Goal: Task Accomplishment & Management: Manage account settings

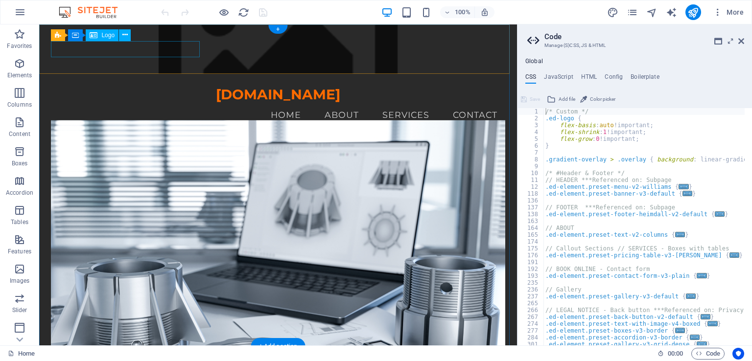
click at [129, 87] on div "[DOMAIN_NAME]" at bounding box center [278, 95] width 454 height 17
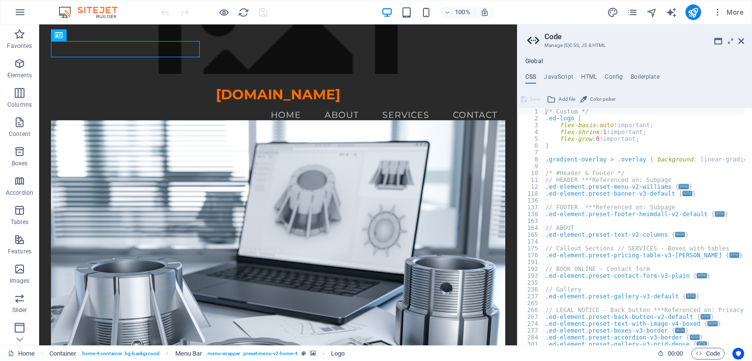
scroll to position [59, 0]
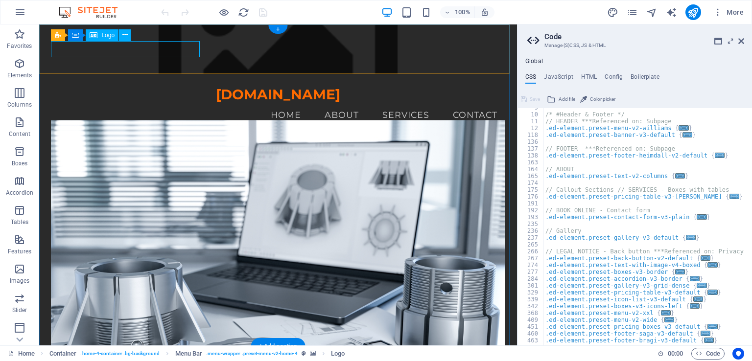
click at [159, 87] on div "[DOMAIN_NAME]" at bounding box center [278, 95] width 454 height 17
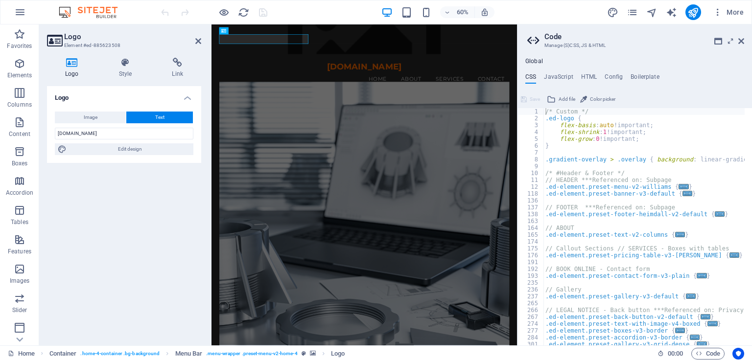
scroll to position [0, 0]
click at [109, 119] on button "Image" at bounding box center [90, 118] width 71 height 12
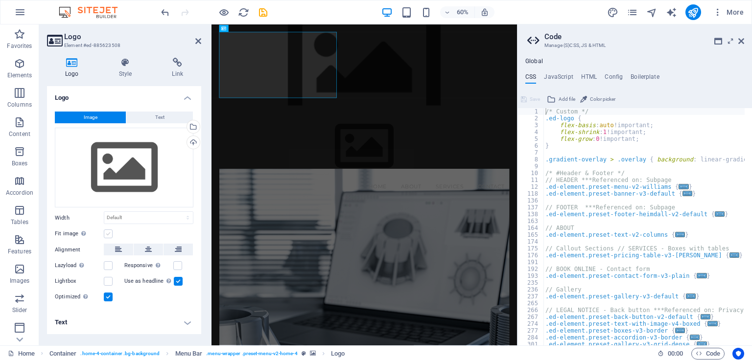
click at [109, 234] on label at bounding box center [108, 234] width 9 height 9
click at [0, 0] on input "Fit image Automatically fit image to a fixed width and height" at bounding box center [0, 0] width 0 height 0
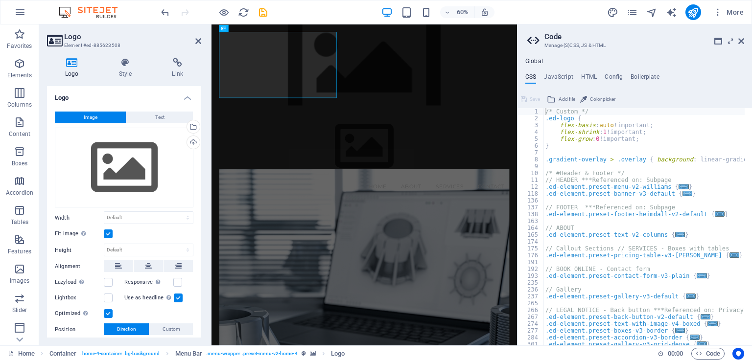
click at [109, 234] on label at bounding box center [108, 234] width 9 height 9
click at [0, 0] on input "Fit image Automatically fit image to a fixed width and height" at bounding box center [0, 0] width 0 height 0
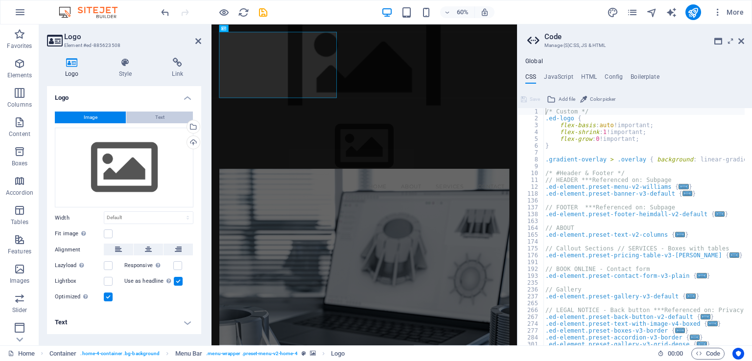
click at [156, 118] on span "Text" at bounding box center [159, 118] width 9 height 12
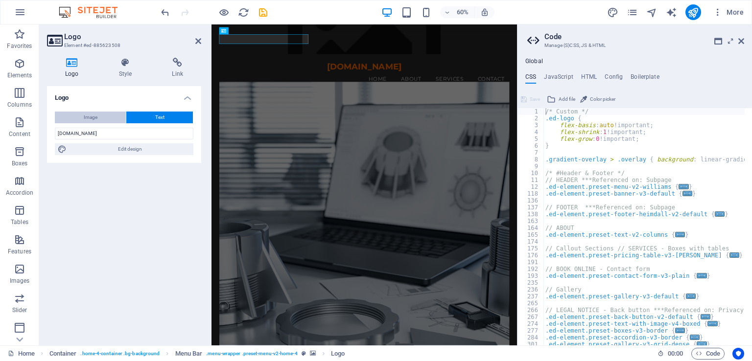
click at [115, 119] on button "Image" at bounding box center [90, 118] width 71 height 12
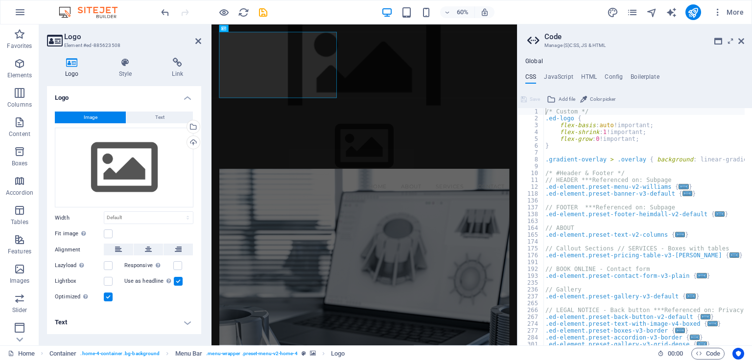
click at [110, 296] on label at bounding box center [108, 297] width 9 height 9
click at [0, 0] on input "Optimized Images are compressed to improve page speed." at bounding box center [0, 0] width 0 height 0
click at [174, 280] on label at bounding box center [178, 281] width 9 height 9
click at [0, 0] on input "Use as headline The image will be wrapped in an H1 headline tag. Useful for giv…" at bounding box center [0, 0] width 0 height 0
click at [185, 323] on h4 "Text" at bounding box center [124, 323] width 154 height 24
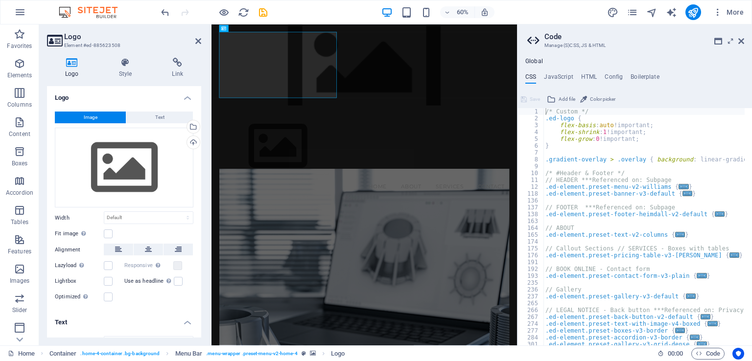
click at [186, 322] on h4 "Text" at bounding box center [124, 320] width 154 height 18
click at [189, 322] on h4 "Text" at bounding box center [124, 323] width 154 height 24
click at [159, 119] on span "Text" at bounding box center [159, 118] width 9 height 12
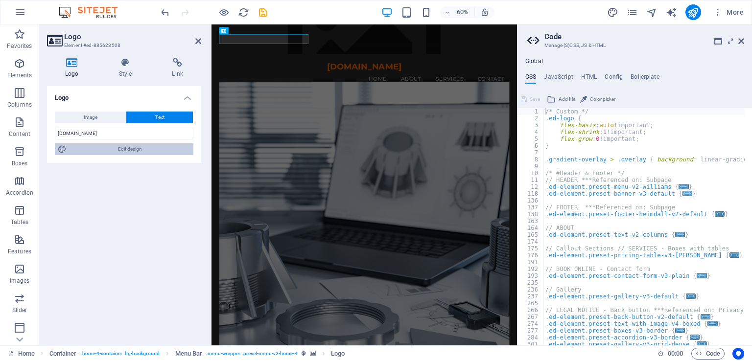
click at [142, 151] on span "Edit design" at bounding box center [130, 149] width 121 height 12
select select "rem"
select select "700"
select select "px"
select select "rem"
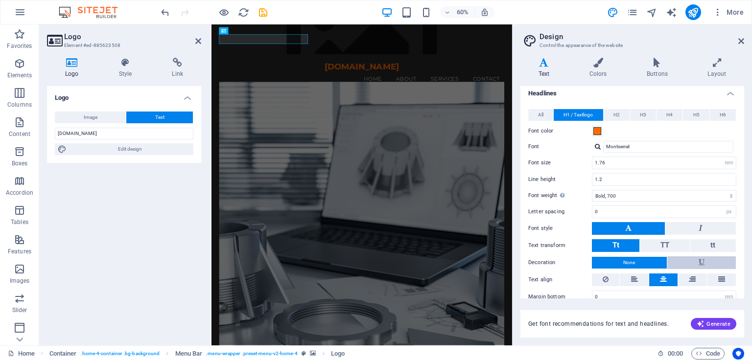
scroll to position [43, 0]
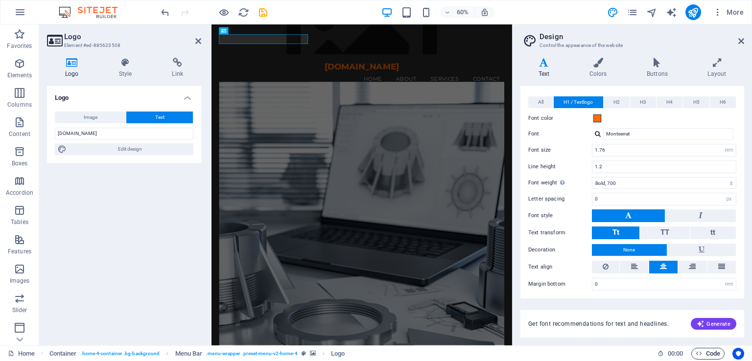
click at [711, 356] on span "Code" at bounding box center [708, 354] width 24 height 12
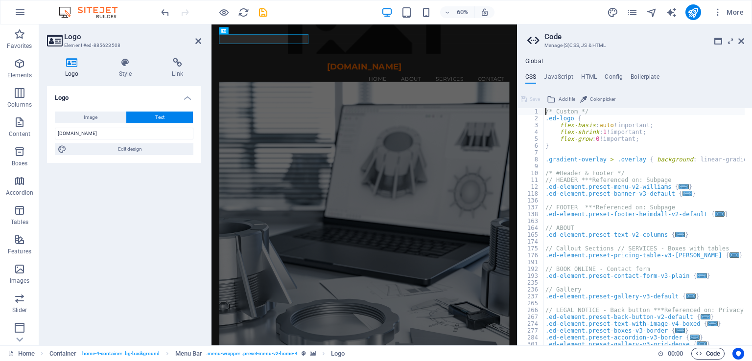
click at [711, 356] on span "Code" at bounding box center [708, 354] width 24 height 12
click at [741, 40] on icon at bounding box center [741, 41] width 6 height 8
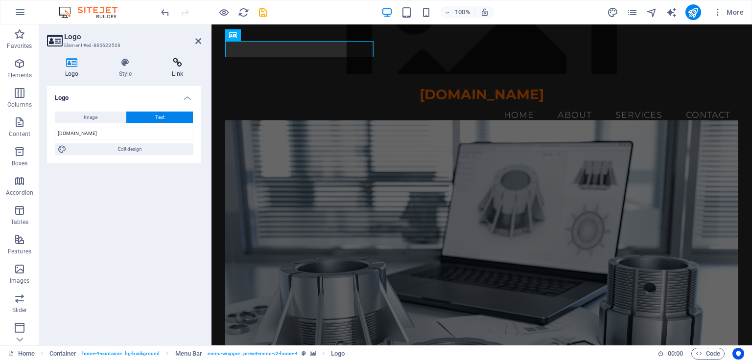
click at [177, 69] on h4 "Link" at bounding box center [177, 68] width 47 height 21
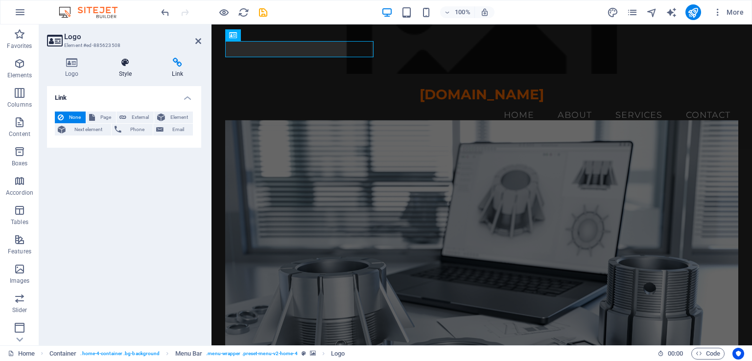
click at [125, 67] on icon at bounding box center [125, 63] width 49 height 10
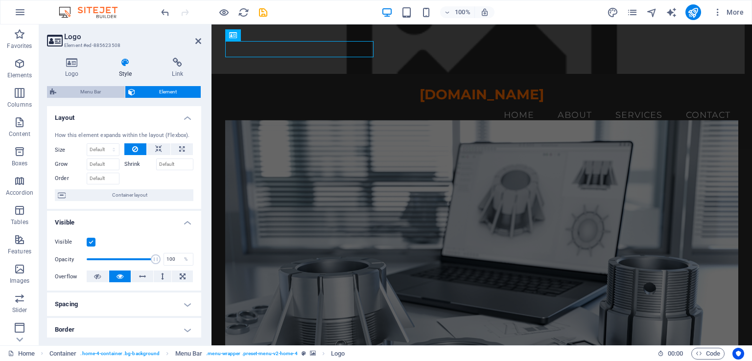
click at [97, 93] on span "Menu Bar" at bounding box center [90, 92] width 63 height 12
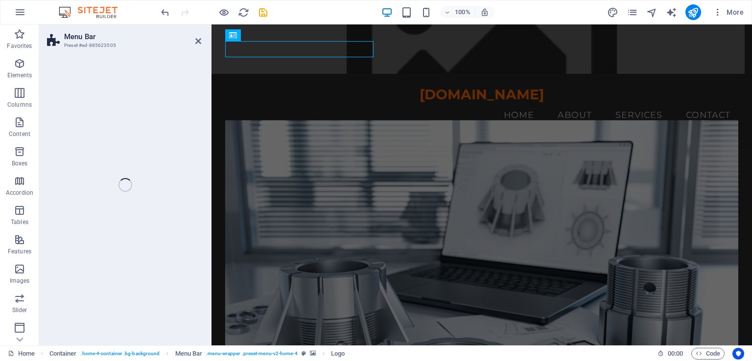
select select "vw"
select select "rem"
select select "vw"
select select "preset-menu-v2-home-4"
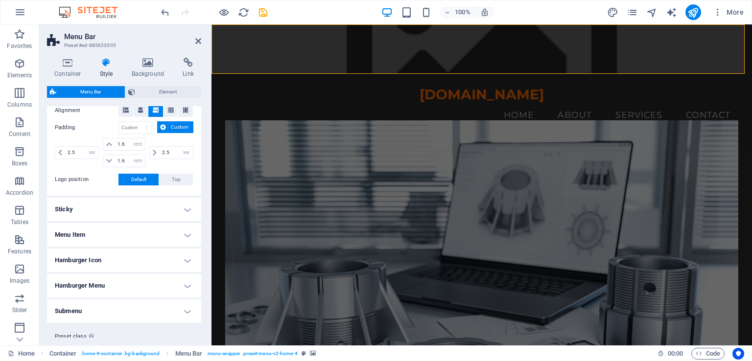
scroll to position [235, 0]
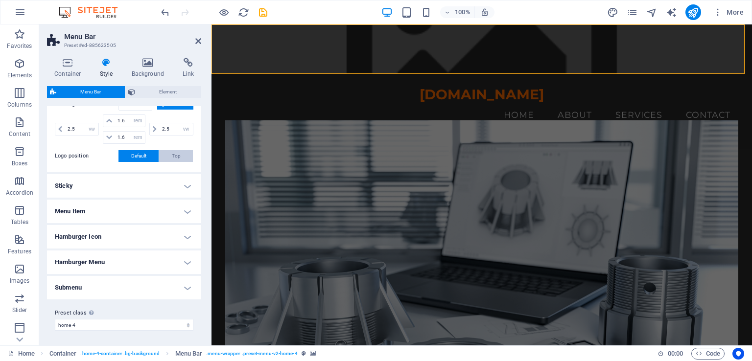
click at [172, 155] on span "Top" at bounding box center [176, 156] width 9 height 12
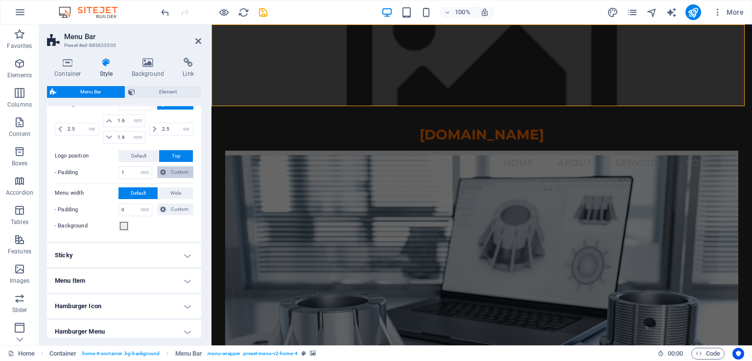
click at [172, 170] on span "Custom" at bounding box center [180, 172] width 22 height 12
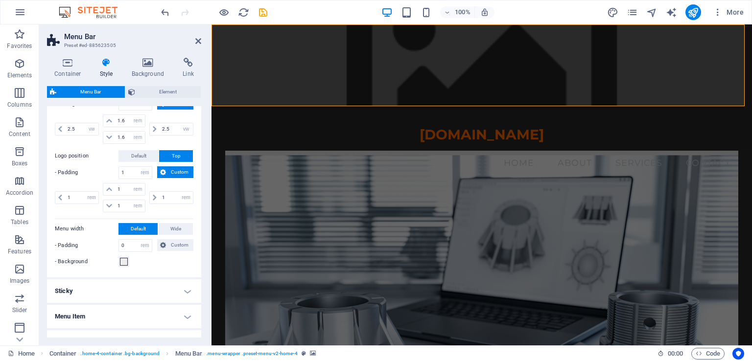
click at [172, 170] on span "Custom" at bounding box center [180, 172] width 22 height 12
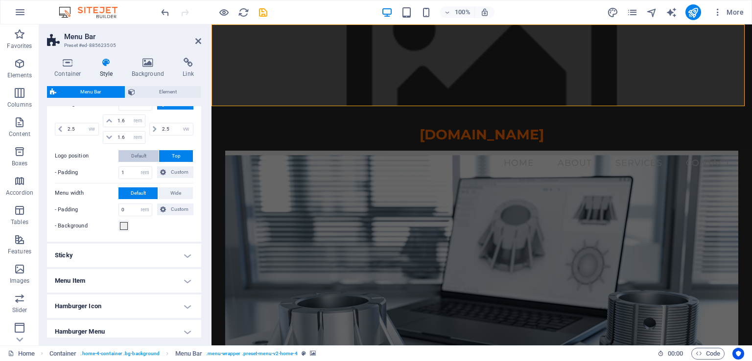
click at [141, 156] on span "Default" at bounding box center [138, 156] width 15 height 12
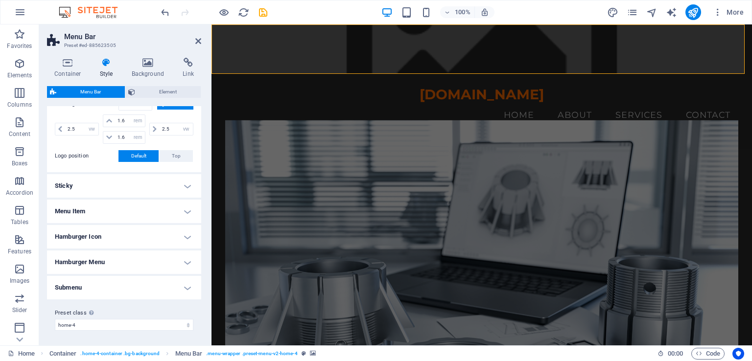
click at [187, 212] on h4 "Menu Item" at bounding box center [124, 212] width 154 height 24
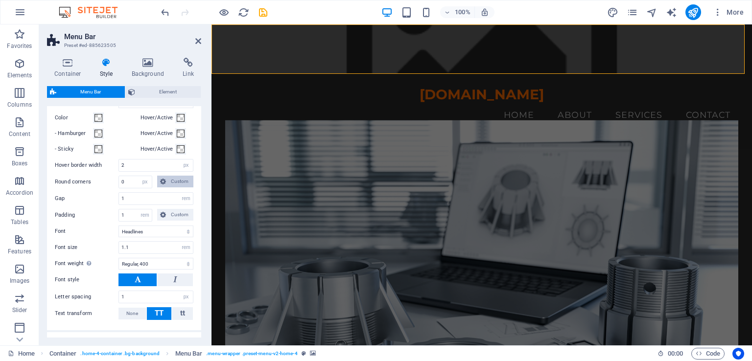
scroll to position [480, 0]
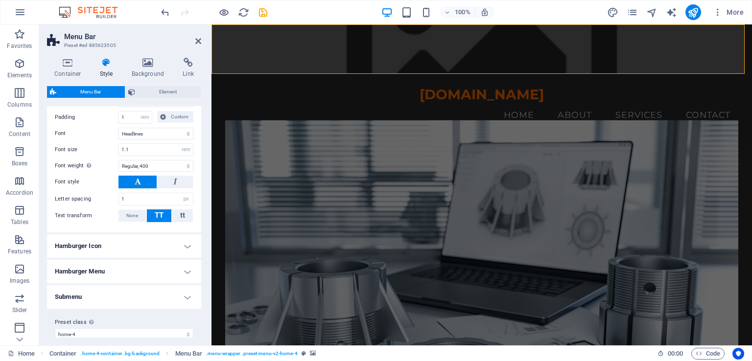
click at [184, 243] on h4 "Hamburger Icon" at bounding box center [124, 247] width 154 height 24
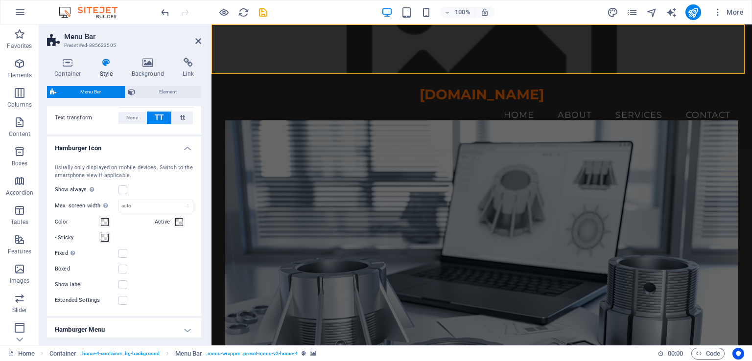
scroll to position [644, 0]
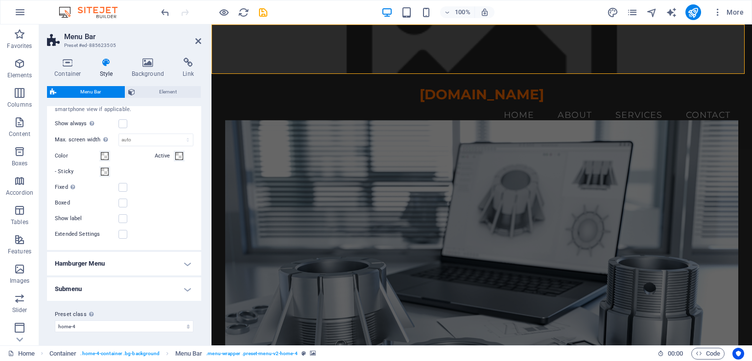
click at [189, 288] on h4 "Submenu" at bounding box center [124, 290] width 154 height 24
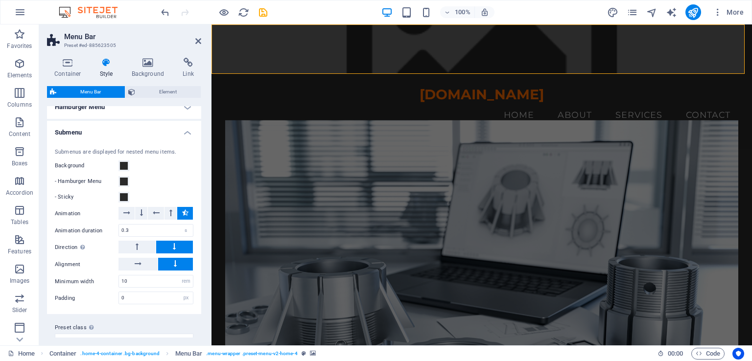
scroll to position [813, 0]
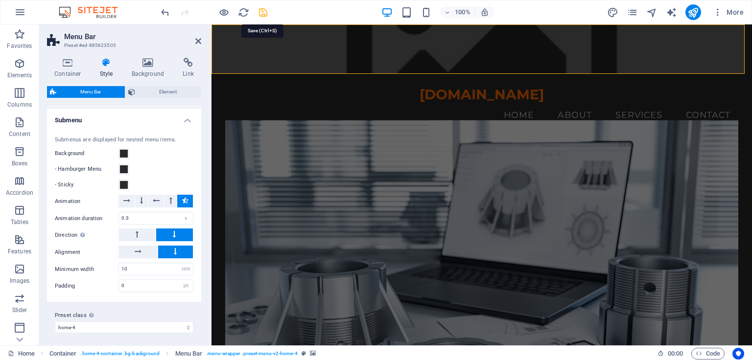
click at [262, 15] on icon "save" at bounding box center [263, 12] width 11 height 11
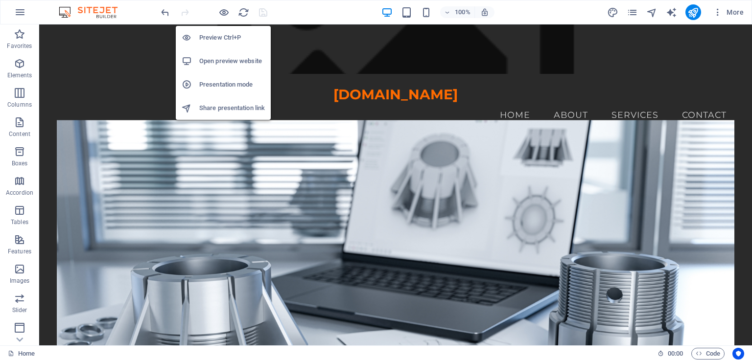
click at [231, 83] on h6 "Presentation mode" at bounding box center [232, 85] width 66 height 12
click at [223, 11] on icon "button" at bounding box center [223, 12] width 11 height 11
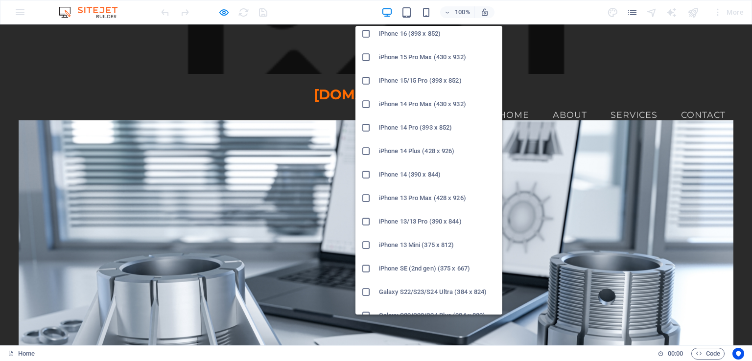
scroll to position [0, 0]
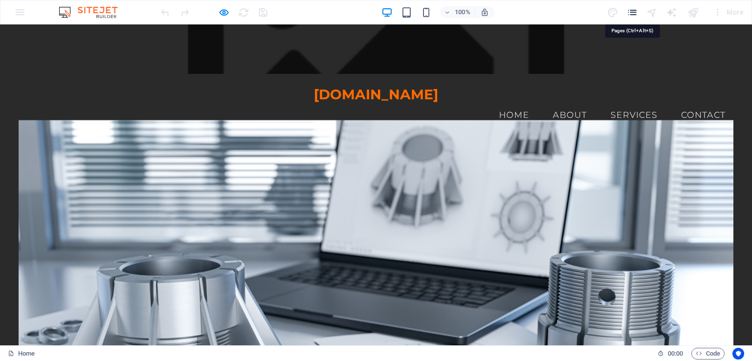
click at [633, 16] on icon "pages" at bounding box center [632, 12] width 11 height 11
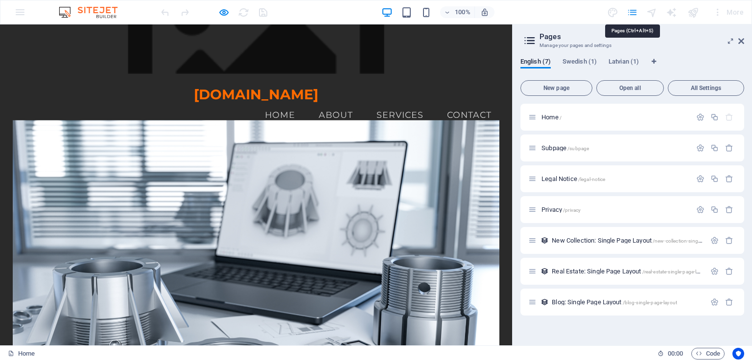
click at [633, 16] on icon "pages" at bounding box center [632, 12] width 11 height 11
click at [529, 37] on icon at bounding box center [529, 41] width 15 height 14
click at [547, 63] on span "English (7)" at bounding box center [536, 63] width 30 height 14
click at [643, 89] on span "Open all" at bounding box center [630, 88] width 59 height 6
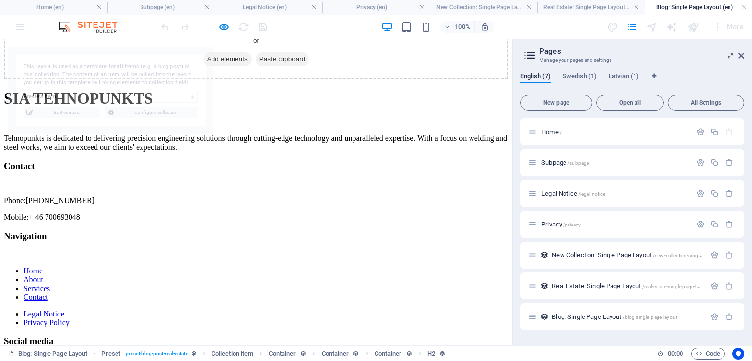
select select "68b08f80abc97d9d0a09cb35"
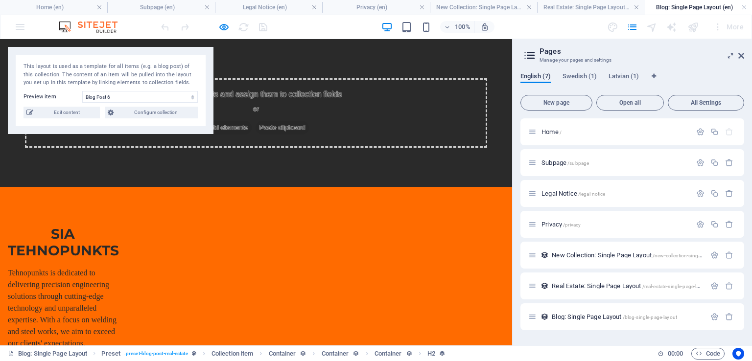
click at [533, 79] on span "English (7)" at bounding box center [536, 78] width 30 height 14
click at [80, 114] on span "Edit content" at bounding box center [66, 113] width 61 height 12
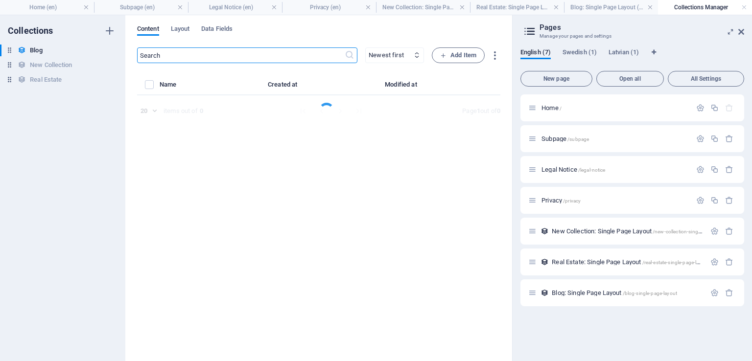
select select "Category 2"
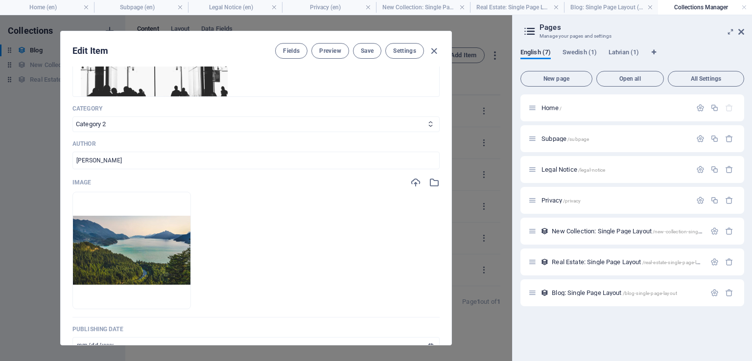
scroll to position [49, 0]
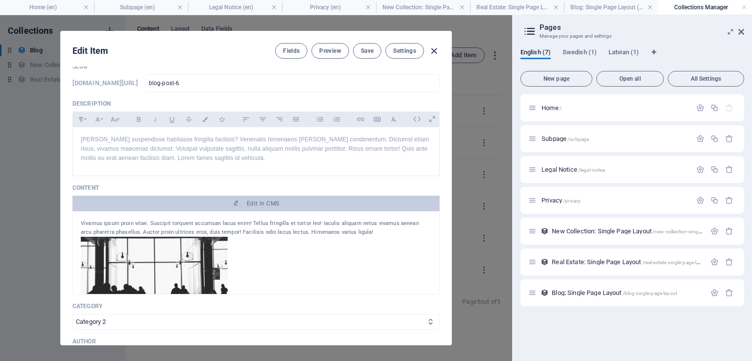
click at [435, 51] on icon "button" at bounding box center [433, 51] width 11 height 11
type input "2025-09-04"
type input "blog-post-6"
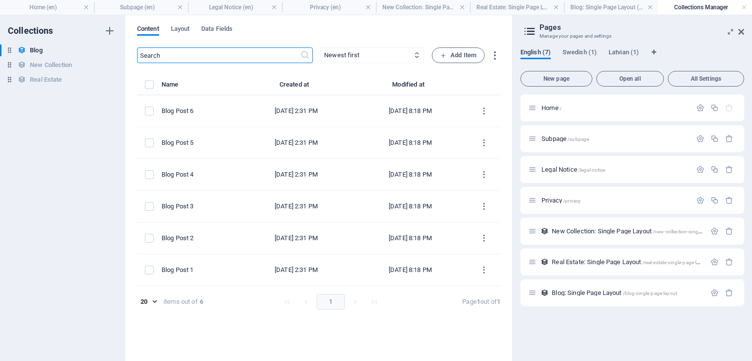
click at [548, 51] on span "English (7)" at bounding box center [536, 54] width 30 height 14
click at [530, 32] on icon at bounding box center [529, 31] width 15 height 14
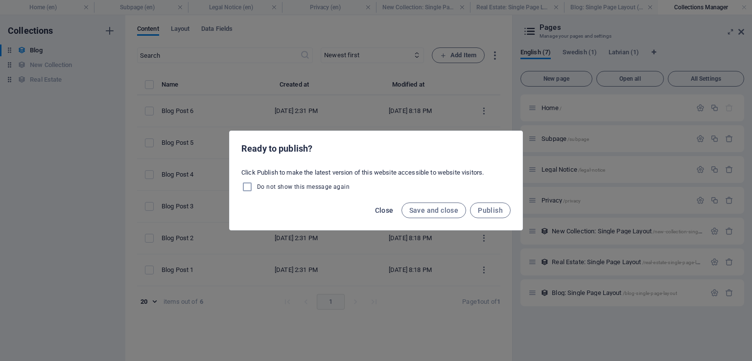
click at [390, 209] on span "Close" at bounding box center [384, 211] width 19 height 8
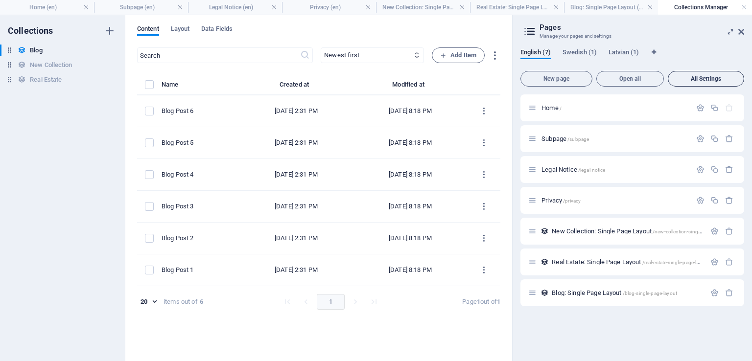
click at [693, 78] on span "All Settings" at bounding box center [706, 79] width 68 height 6
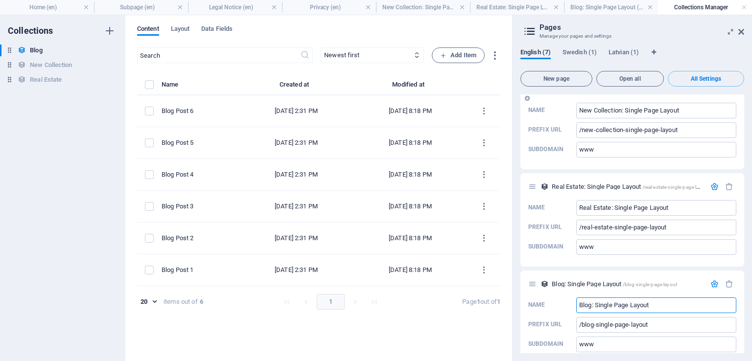
scroll to position [1465, 0]
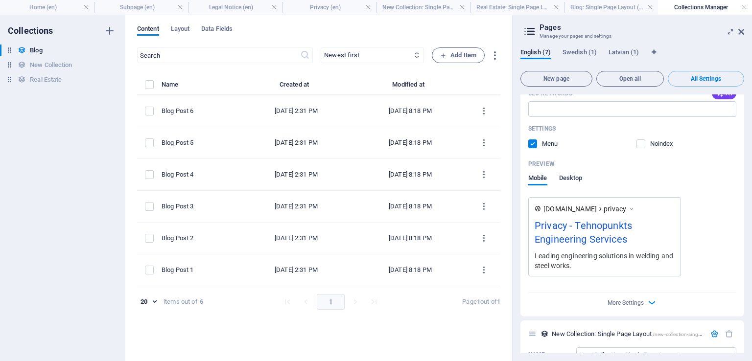
click at [569, 172] on span "Desktop" at bounding box center [571, 179] width 24 height 14
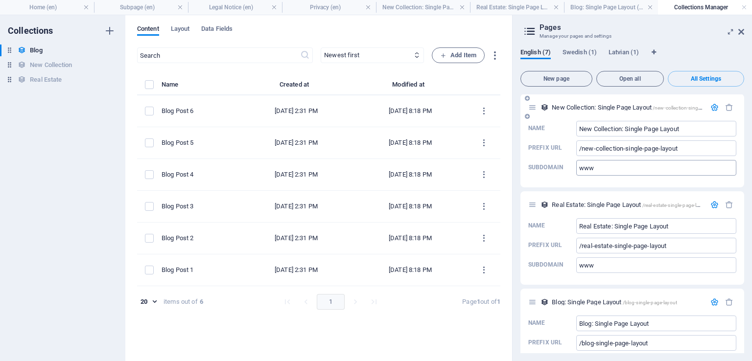
scroll to position [1669, 0]
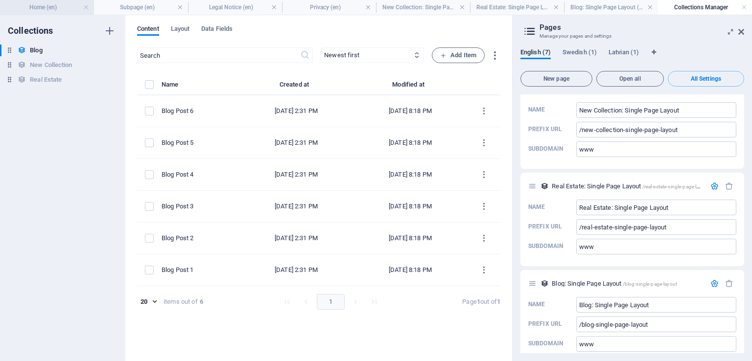
click at [51, 10] on h4 "Home (en)" at bounding box center [47, 7] width 94 height 11
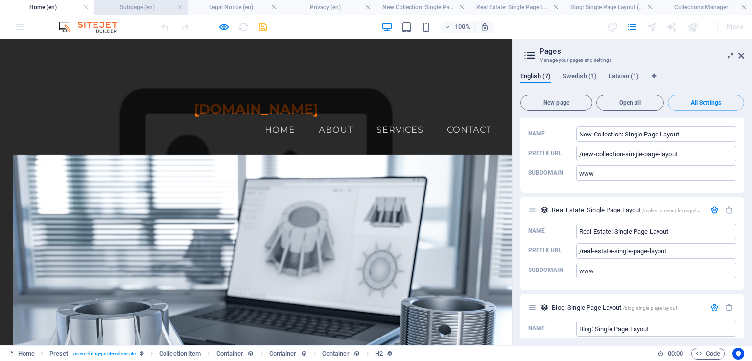
click at [133, 10] on h4 "Subpage (en)" at bounding box center [141, 7] width 94 height 11
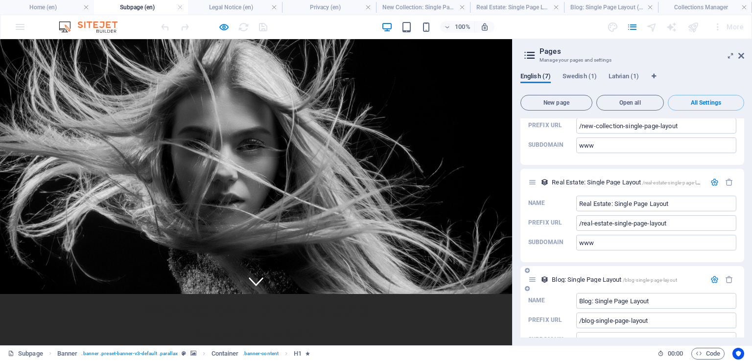
scroll to position [1708, 0]
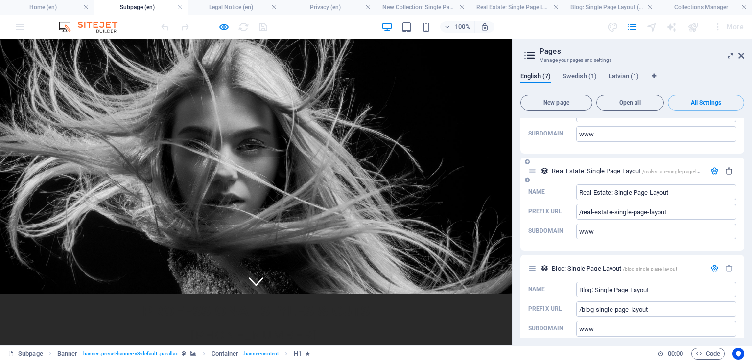
click at [727, 167] on icon "button" at bounding box center [729, 171] width 8 height 8
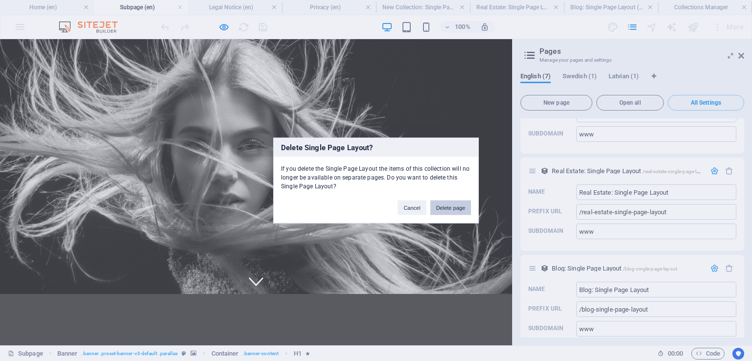
click at [450, 210] on button "Delete page" at bounding box center [450, 208] width 41 height 15
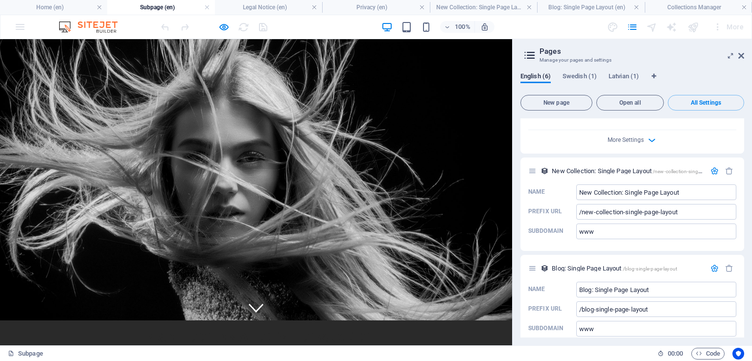
scroll to position [0, 0]
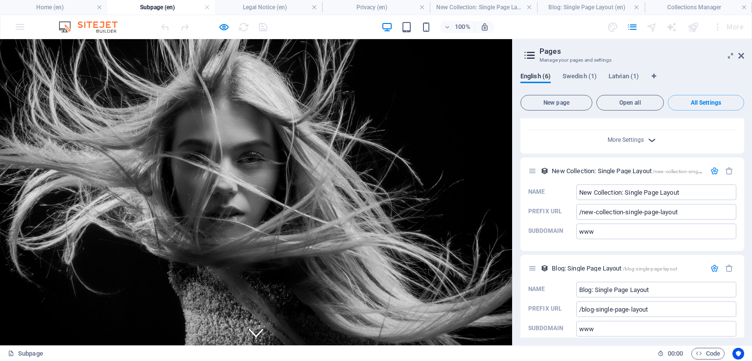
click at [646, 135] on icon "button" at bounding box center [651, 140] width 11 height 11
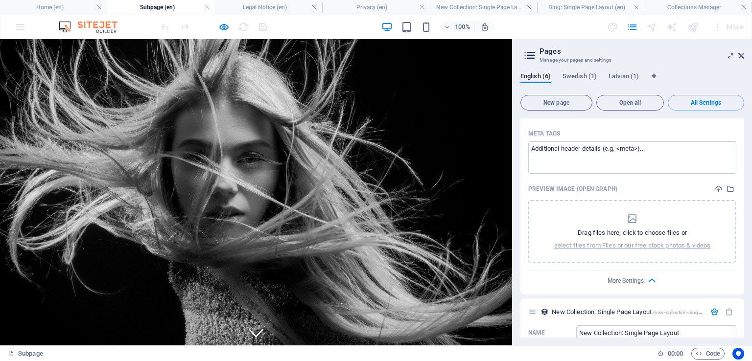
scroll to position [1268, 0]
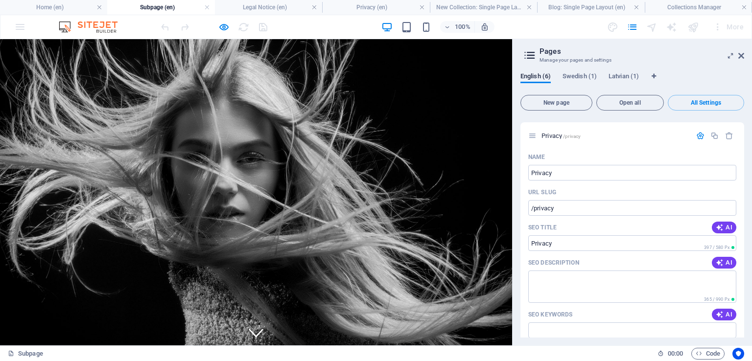
click at [93, 24] on img at bounding box center [92, 27] width 73 height 12
click at [314, 5] on link at bounding box center [314, 7] width 6 height 9
click at [242, 7] on link at bounding box center [243, 7] width 6 height 9
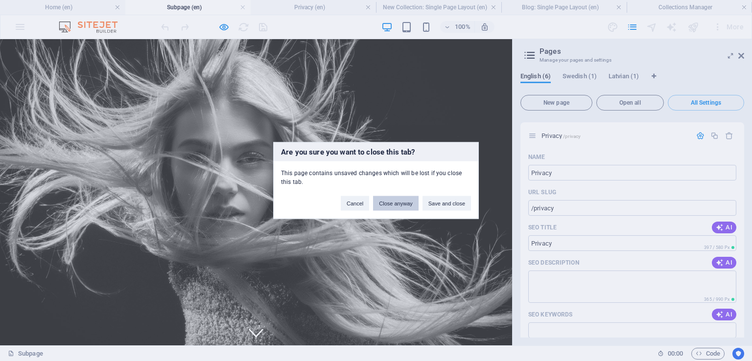
click at [402, 206] on button "Close anyway" at bounding box center [395, 203] width 45 height 15
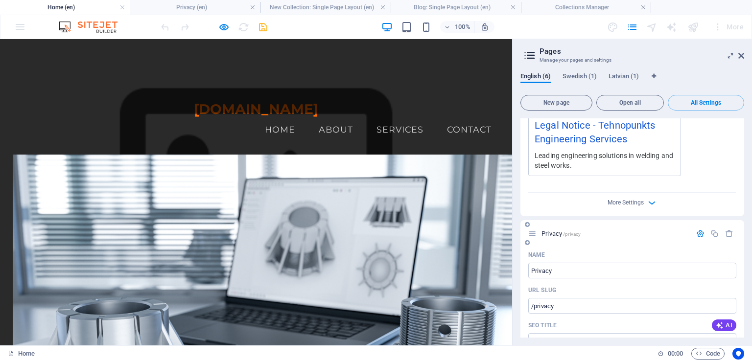
scroll to position [1072, 0]
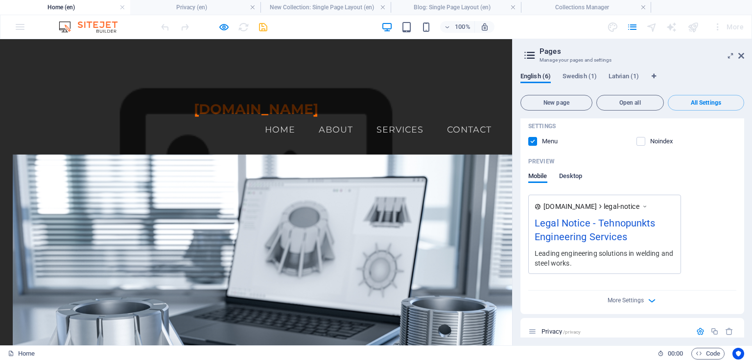
click at [577, 170] on span "Desktop" at bounding box center [571, 177] width 24 height 14
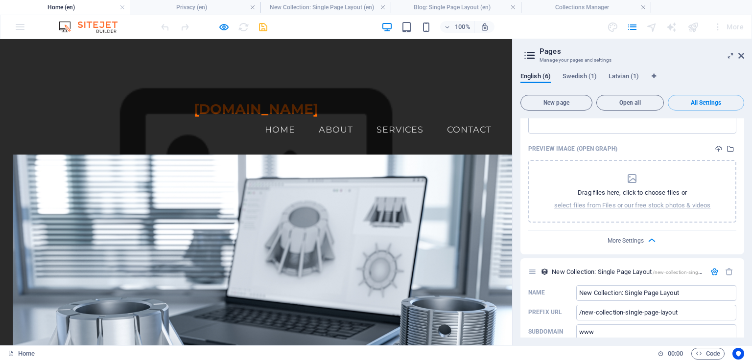
scroll to position [1660, 0]
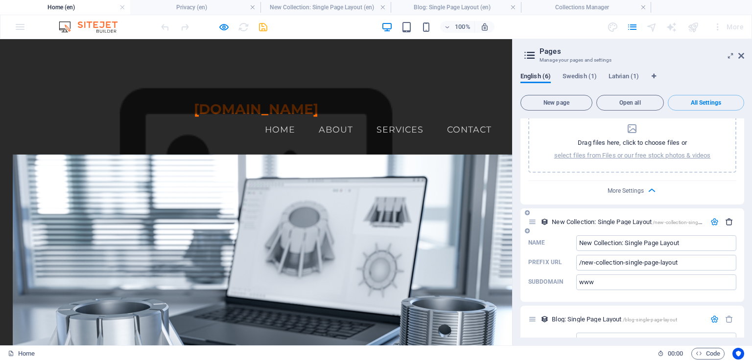
click at [725, 218] on icon "button" at bounding box center [729, 222] width 8 height 8
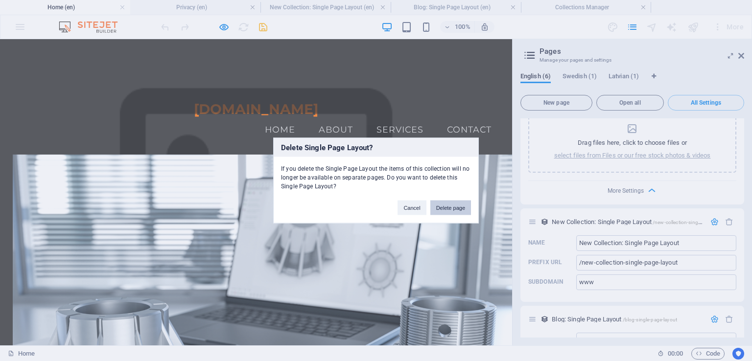
click at [455, 208] on button "Delete page" at bounding box center [450, 208] width 41 height 15
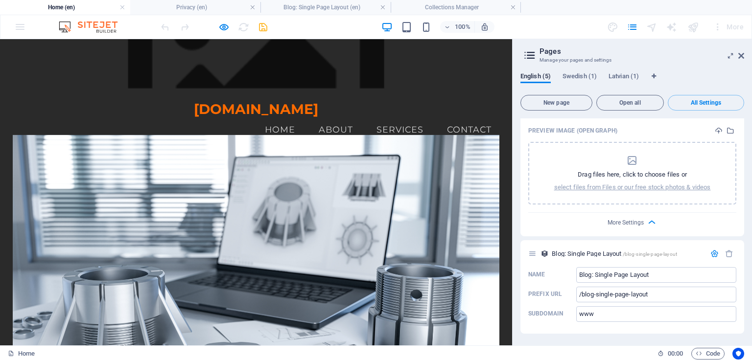
scroll to position [1612, 0]
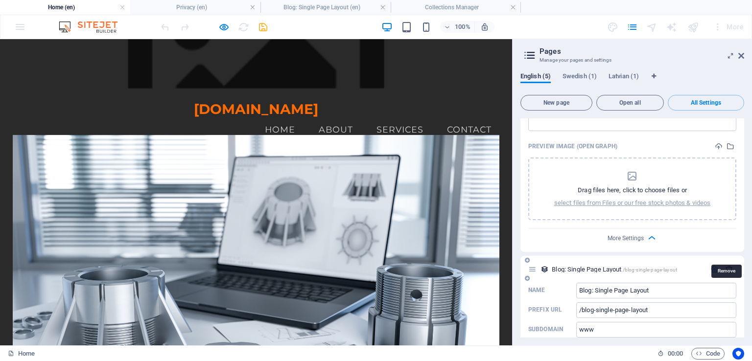
click at [726, 265] on icon "button" at bounding box center [729, 269] width 8 height 8
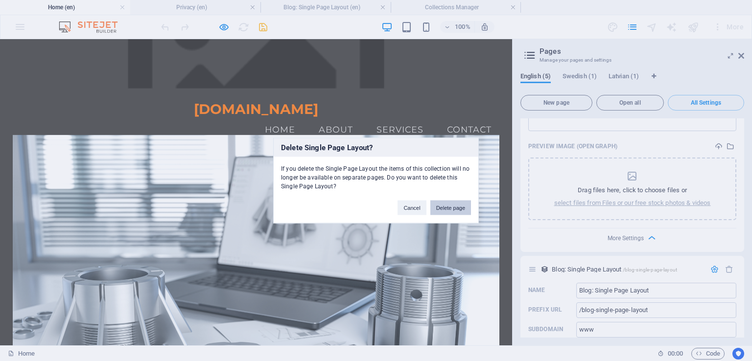
click at [455, 208] on button "Delete page" at bounding box center [450, 208] width 41 height 15
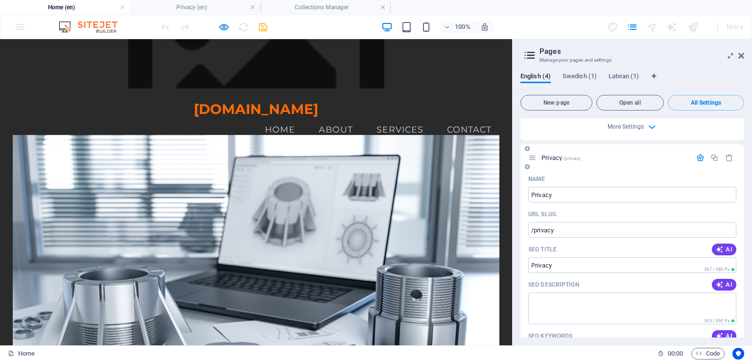
scroll to position [1221, 0]
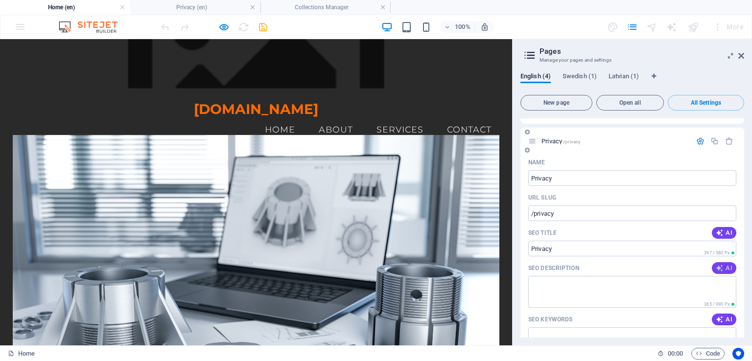
click at [724, 264] on span "AI" at bounding box center [724, 268] width 17 height 8
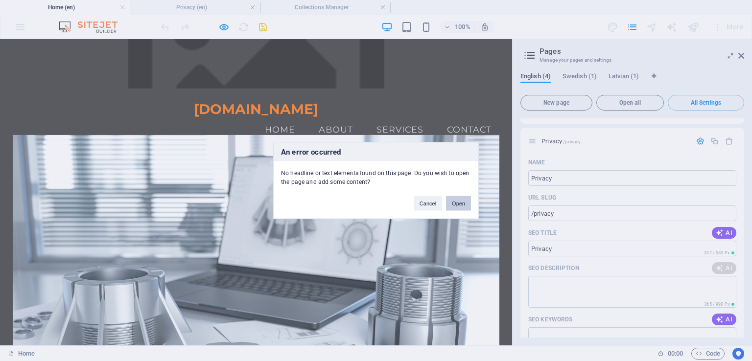
click at [465, 205] on button "Open" at bounding box center [458, 203] width 25 height 15
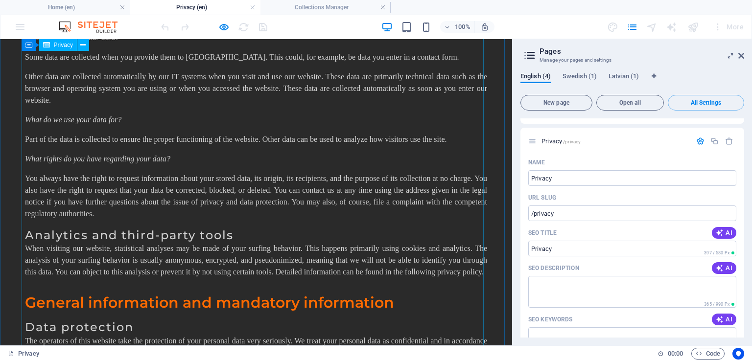
scroll to position [0, 0]
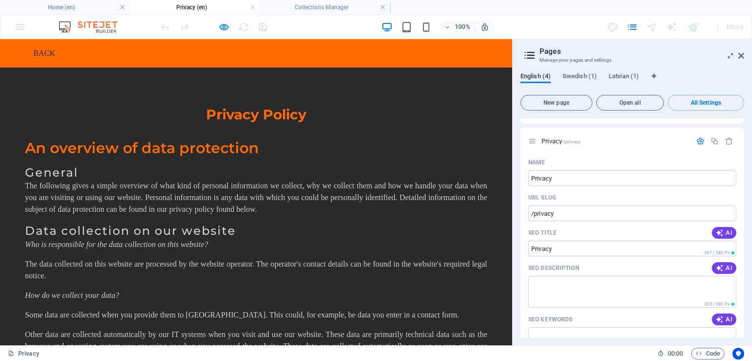
click at [527, 76] on span "English (4)" at bounding box center [536, 78] width 30 height 14
click at [635, 103] on span "Open all" at bounding box center [630, 103] width 59 height 6
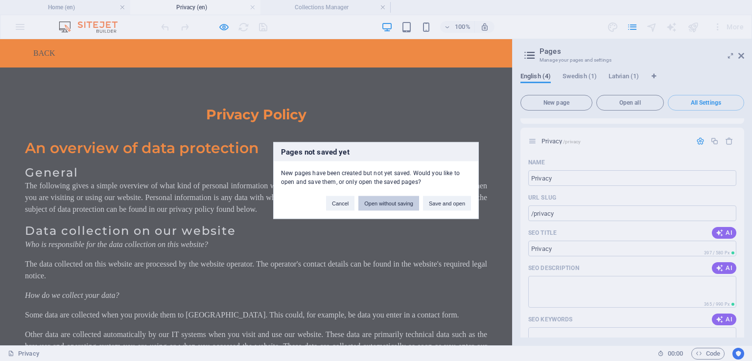
click at [401, 202] on button "Open without saving" at bounding box center [388, 203] width 61 height 15
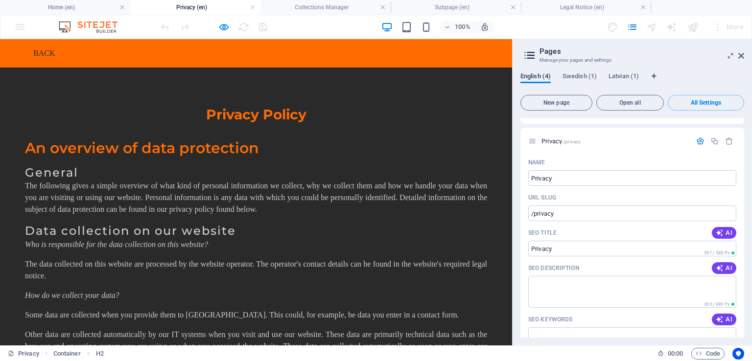
click at [536, 78] on span "English (4)" at bounding box center [536, 78] width 30 height 14
click at [634, 104] on span "Open all" at bounding box center [630, 103] width 59 height 6
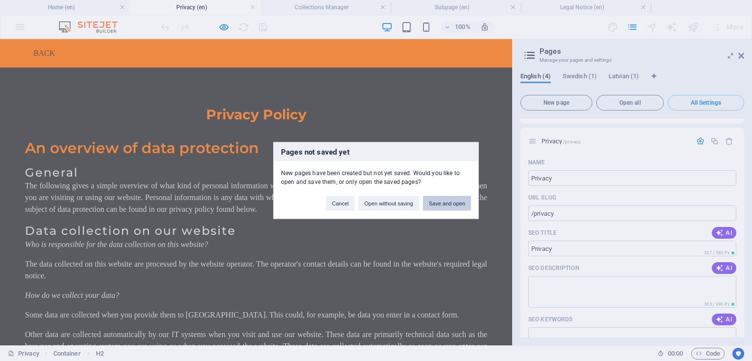
click at [445, 203] on button "Save and open" at bounding box center [447, 203] width 48 height 15
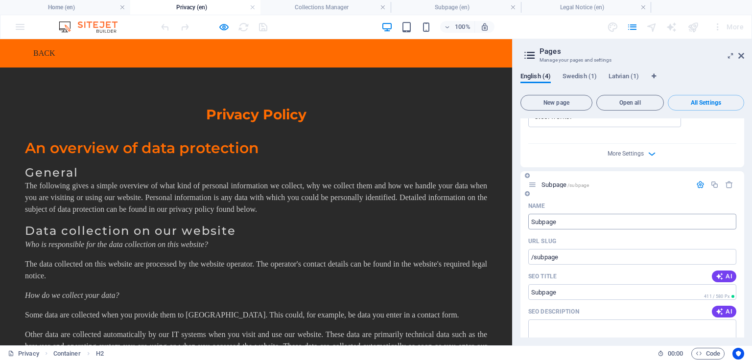
scroll to position [392, 0]
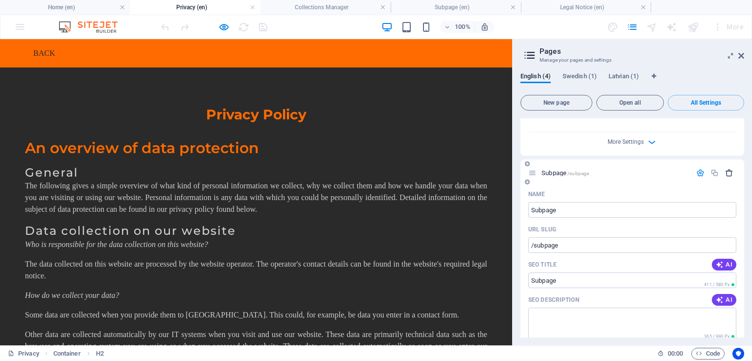
click at [727, 169] on icon "button" at bounding box center [729, 173] width 8 height 8
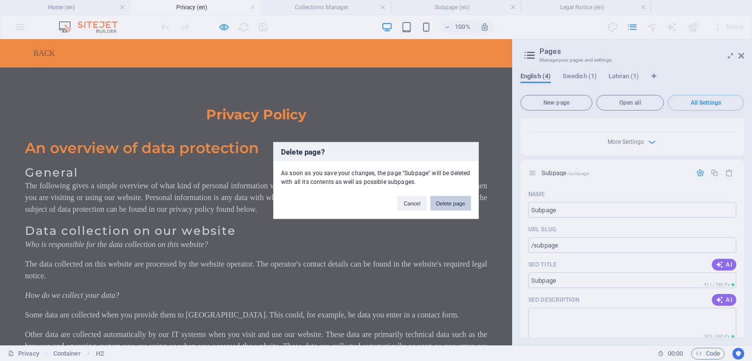
click at [458, 204] on button "Delete page" at bounding box center [450, 203] width 41 height 15
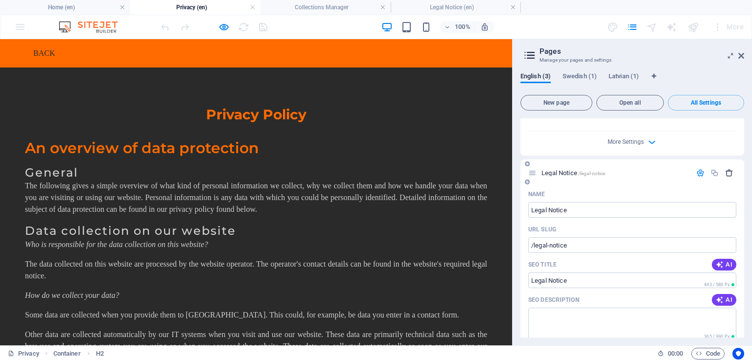
click at [730, 169] on icon "button" at bounding box center [729, 173] width 8 height 8
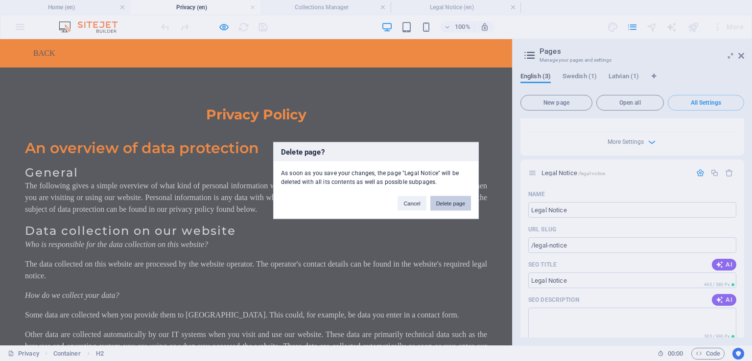
click at [454, 202] on button "Delete page" at bounding box center [450, 203] width 41 height 15
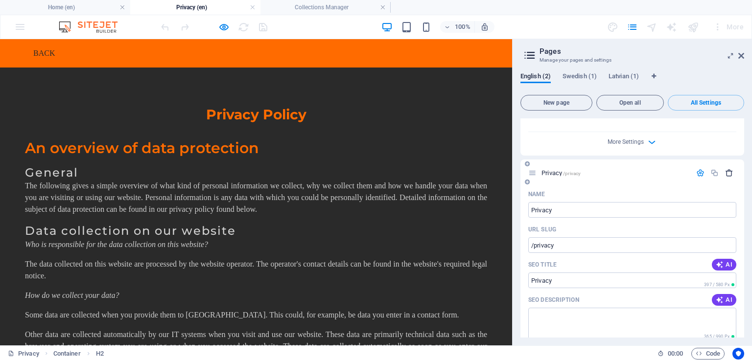
click at [727, 169] on icon "button" at bounding box center [729, 173] width 8 height 8
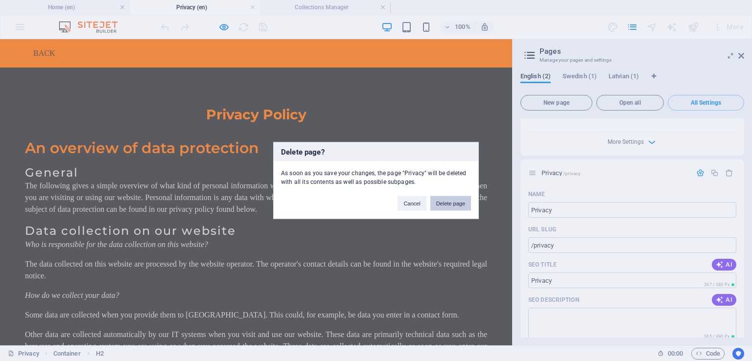
click at [450, 204] on button "Delete page" at bounding box center [450, 203] width 41 height 15
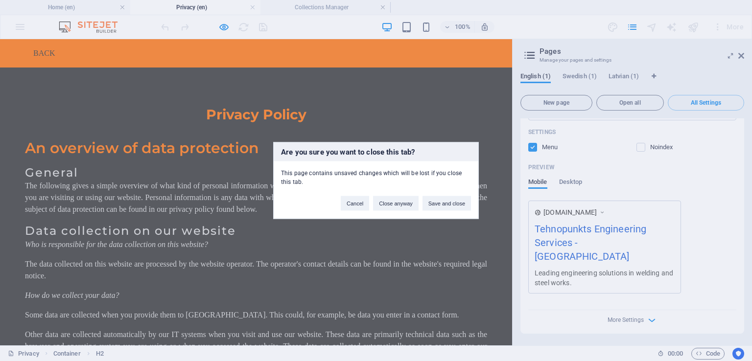
scroll to position [200, 0]
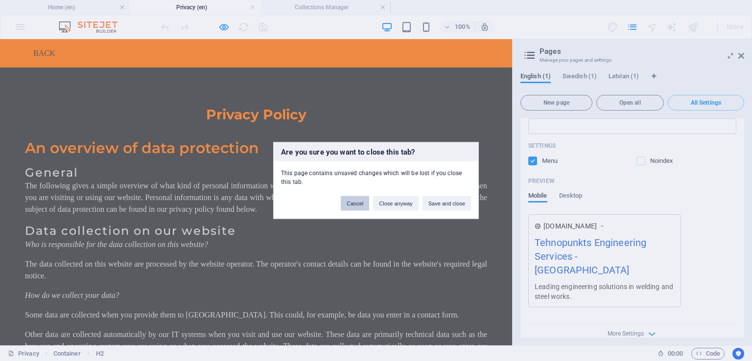
click at [352, 199] on button "Cancel" at bounding box center [355, 203] width 28 height 15
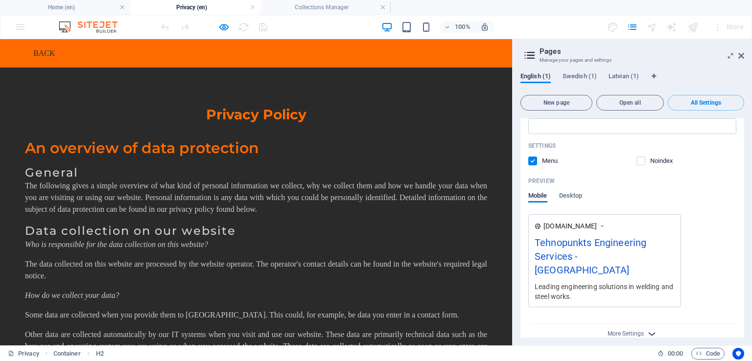
click at [651, 329] on icon "button" at bounding box center [651, 334] width 11 height 11
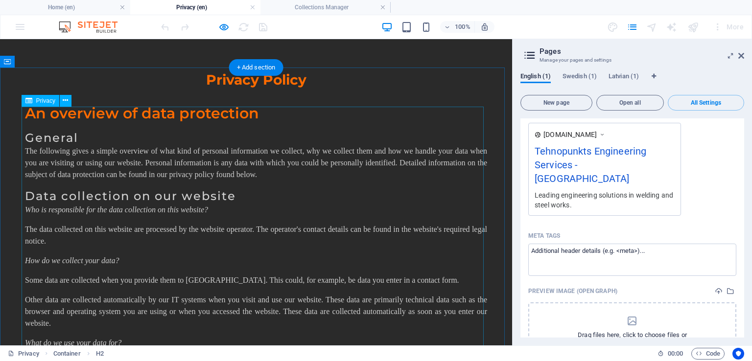
scroll to position [0, 0]
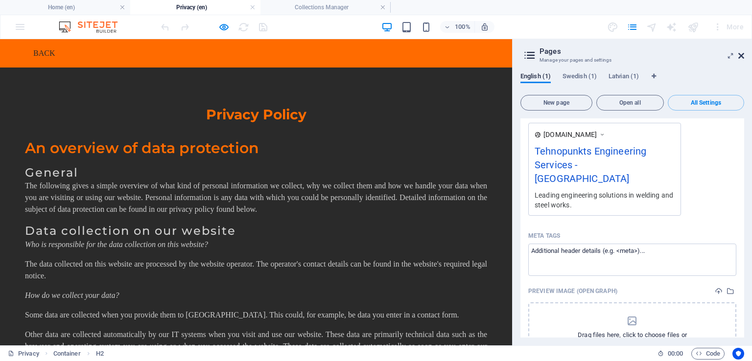
drag, startPoint x: 743, startPoint y: 55, endPoint x: 743, endPoint y: 16, distance: 39.2
click at [743, 55] on icon at bounding box center [741, 56] width 6 height 8
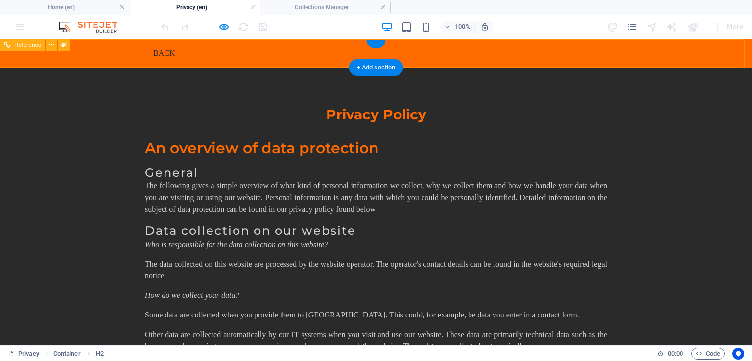
click at [161, 51] on div "Back" at bounding box center [376, 53] width 462 height 13
click at [145, 53] on div "Back" at bounding box center [376, 53] width 462 height 13
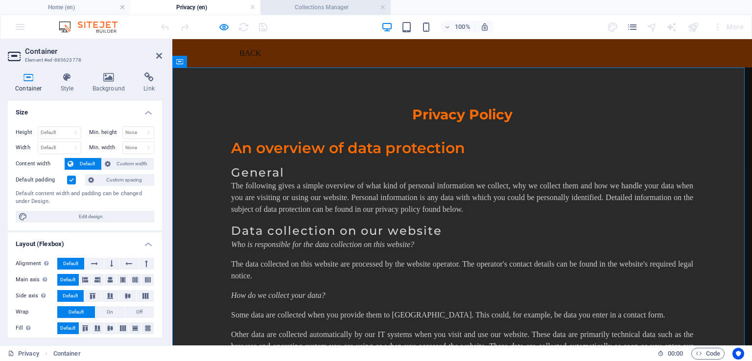
click at [347, 7] on h4 "Collections Manager" at bounding box center [326, 7] width 130 height 11
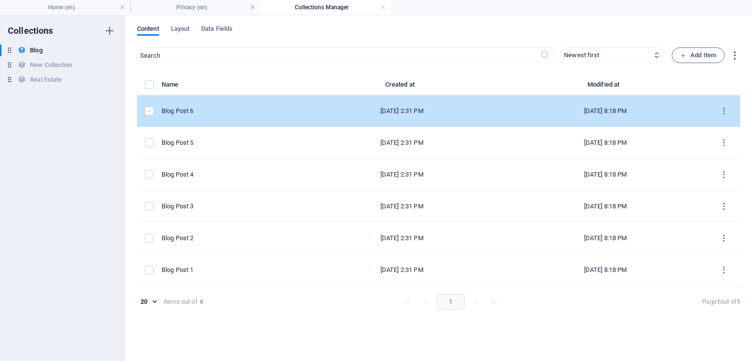
click at [149, 113] on label "items list" at bounding box center [149, 111] width 9 height 9
click at [0, 0] on input "items list" at bounding box center [0, 0] width 0 height 0
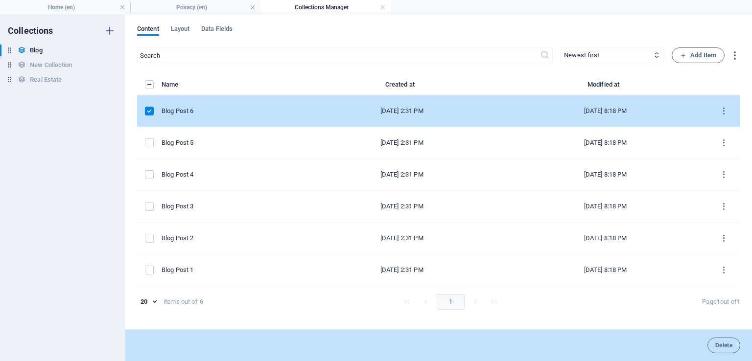
click at [153, 110] on label "items list" at bounding box center [149, 111] width 9 height 9
click at [0, 0] on input "items list" at bounding box center [0, 0] width 0 height 0
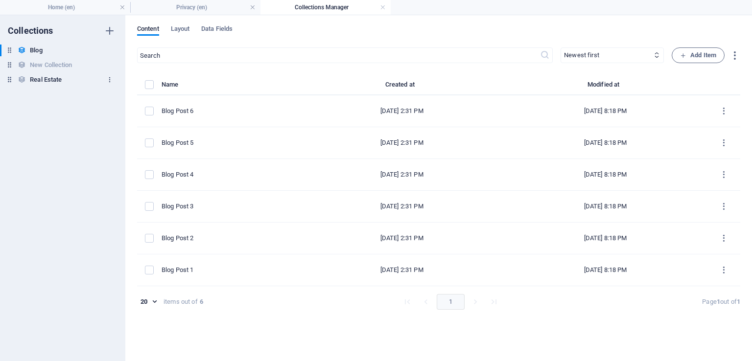
click at [110, 79] on icon "button" at bounding box center [109, 79] width 7 height 7
click at [117, 142] on h6 "Delete" at bounding box center [118, 147] width 26 height 12
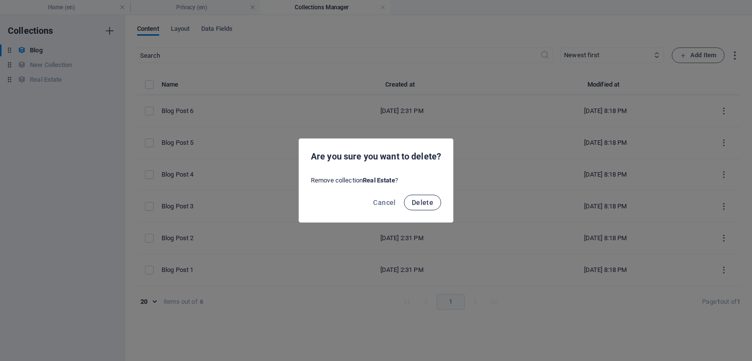
click at [425, 199] on span "Delete" at bounding box center [423, 203] width 22 height 8
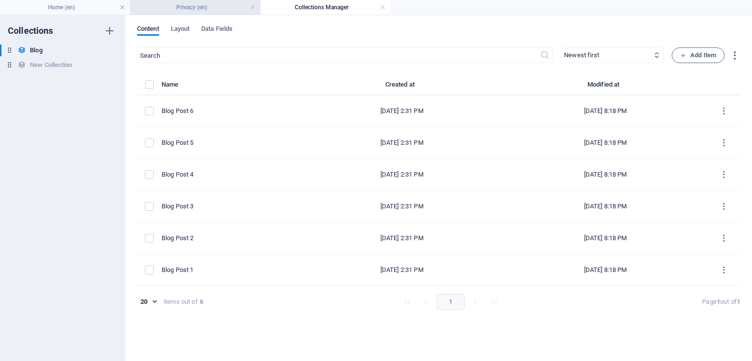
click at [211, 4] on h4 "Privacy (en)" at bounding box center [195, 7] width 130 height 11
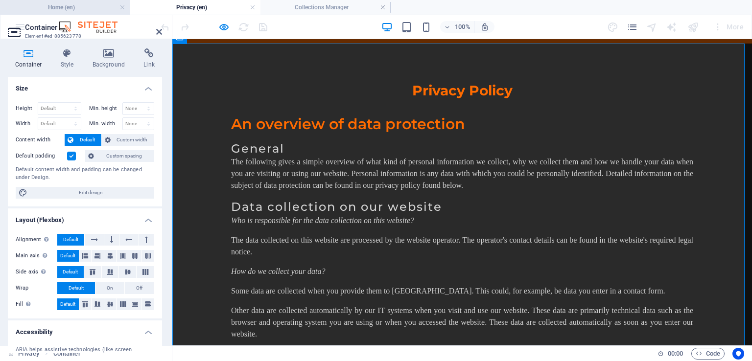
click at [92, 6] on h4 "Home (en)" at bounding box center [65, 7] width 130 height 11
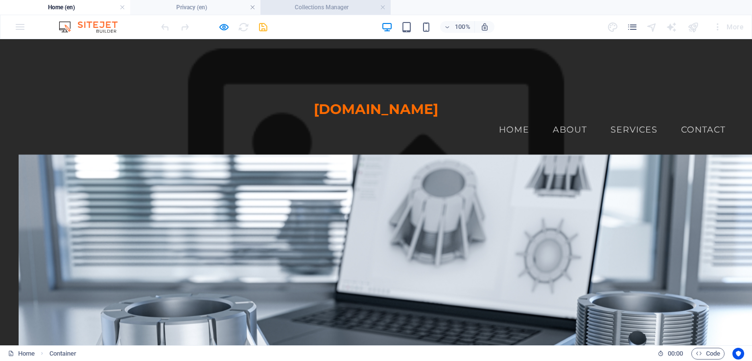
click at [300, 9] on h4 "Collections Manager" at bounding box center [326, 7] width 130 height 11
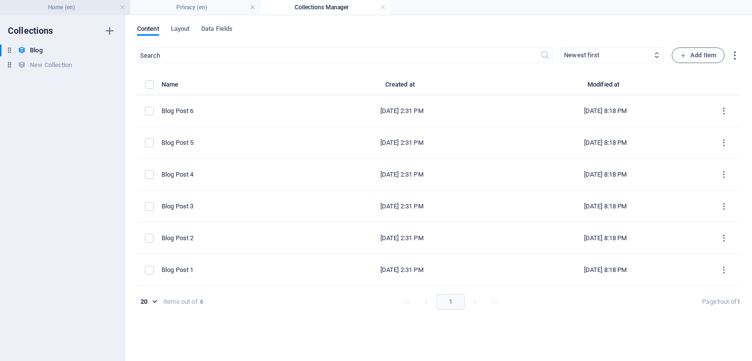
click at [84, 13] on li "Home (en)" at bounding box center [65, 7] width 130 height 15
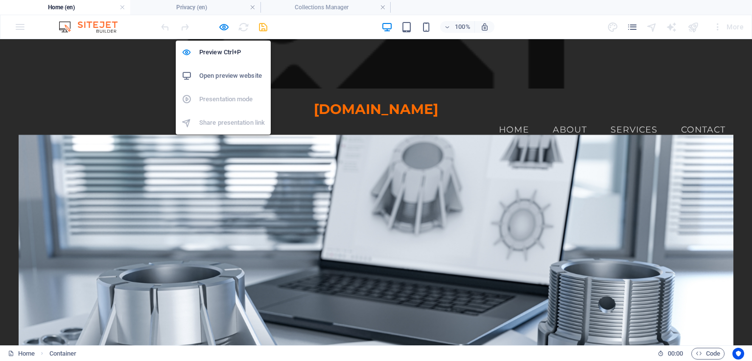
click at [223, 73] on h6 "Open preview website" at bounding box center [232, 76] width 66 height 12
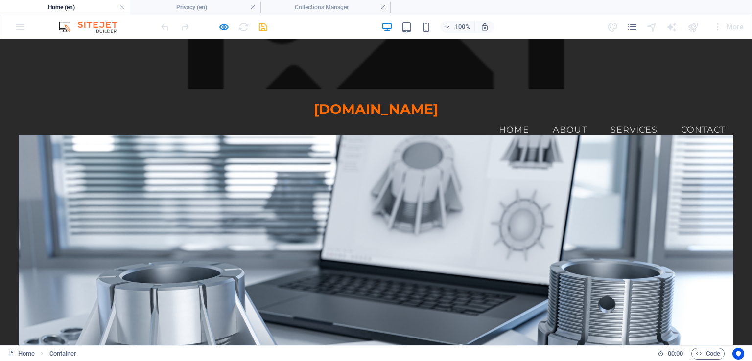
click at [107, 28] on img at bounding box center [92, 27] width 73 height 12
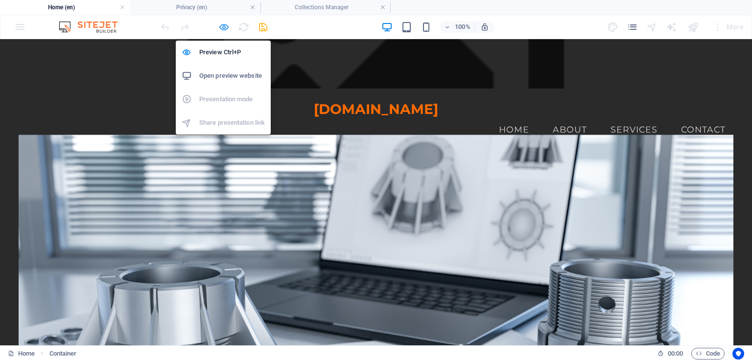
click at [222, 27] on icon "button" at bounding box center [223, 27] width 11 height 11
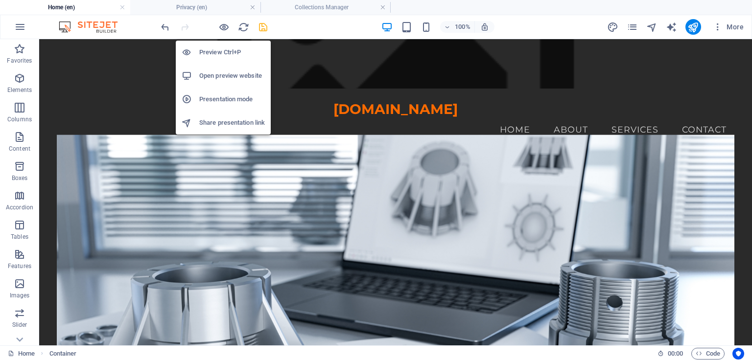
click at [221, 98] on h6 "Presentation mode" at bounding box center [232, 100] width 66 height 12
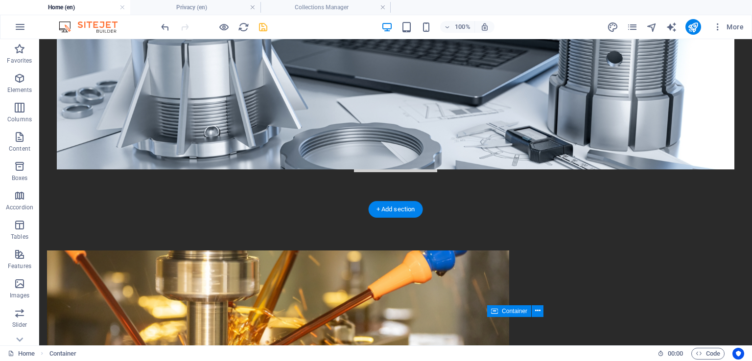
scroll to position [539, 0]
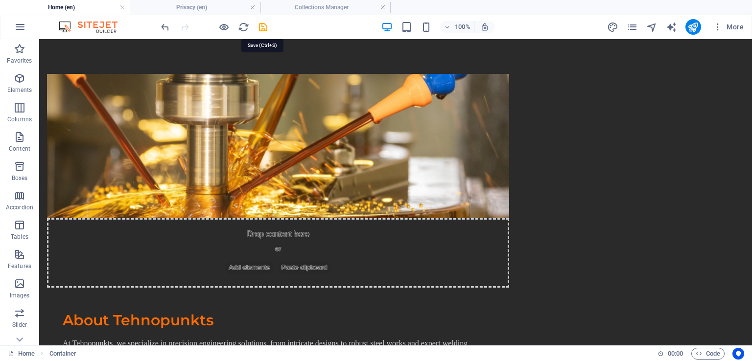
click at [261, 26] on icon "save" at bounding box center [263, 27] width 11 height 11
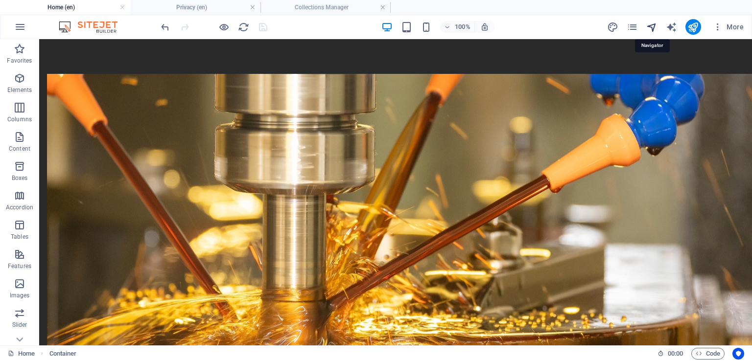
click at [654, 28] on icon "navigator" at bounding box center [651, 27] width 11 height 11
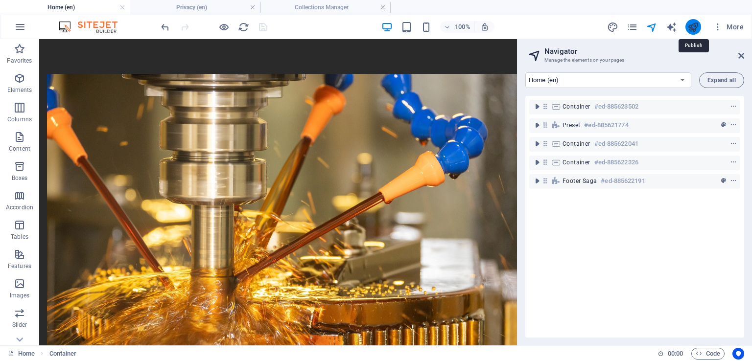
click at [693, 26] on icon "publish" at bounding box center [693, 27] width 11 height 11
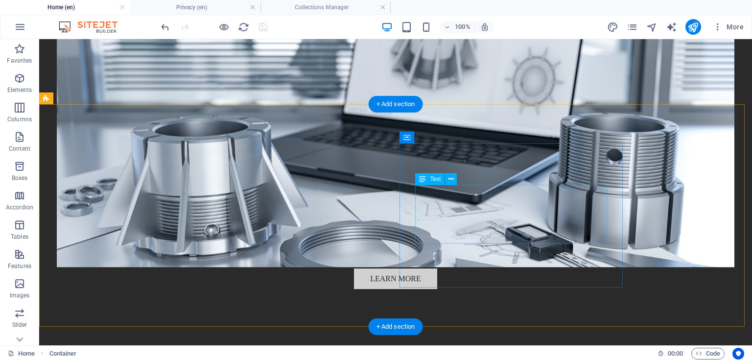
scroll to position [392, 0]
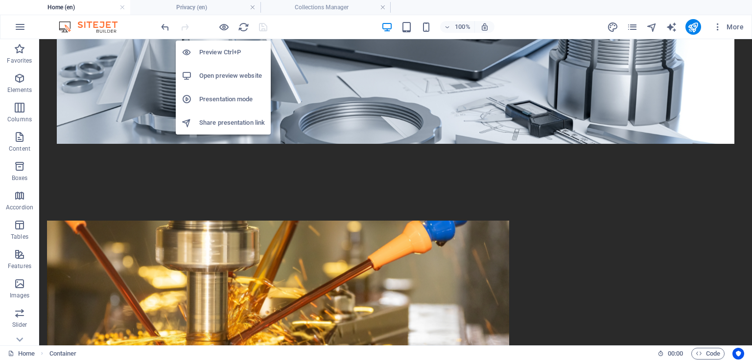
click at [233, 79] on h6 "Open preview website" at bounding box center [232, 76] width 66 height 12
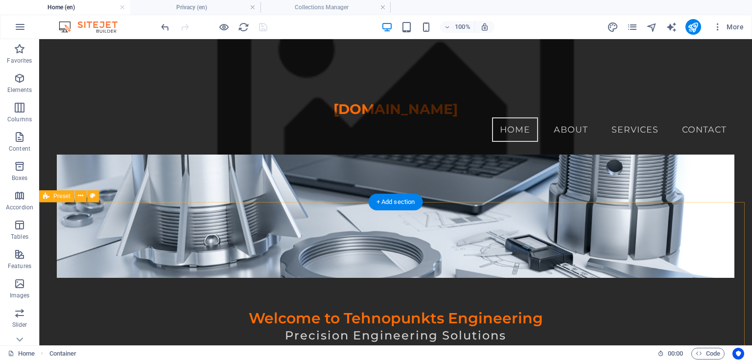
scroll to position [0, 0]
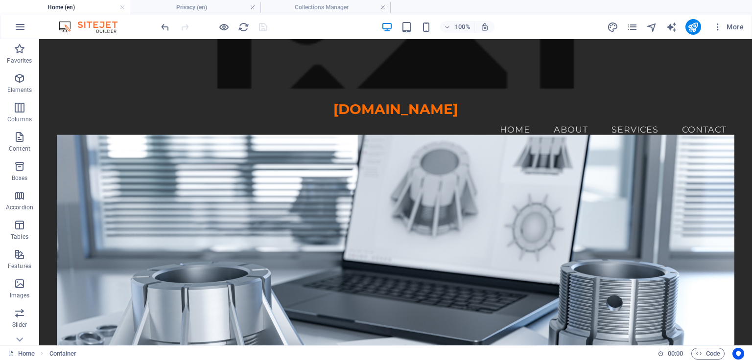
click at [102, 24] on img at bounding box center [92, 27] width 73 height 12
click at [17, 29] on icon "button" at bounding box center [20, 27] width 12 height 12
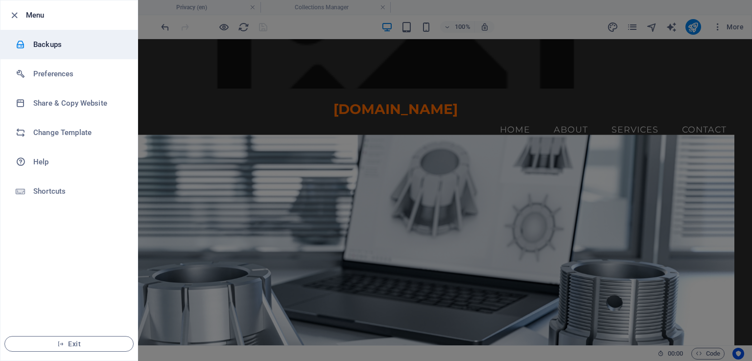
click at [51, 47] on h6 "Backups" at bounding box center [78, 45] width 91 height 12
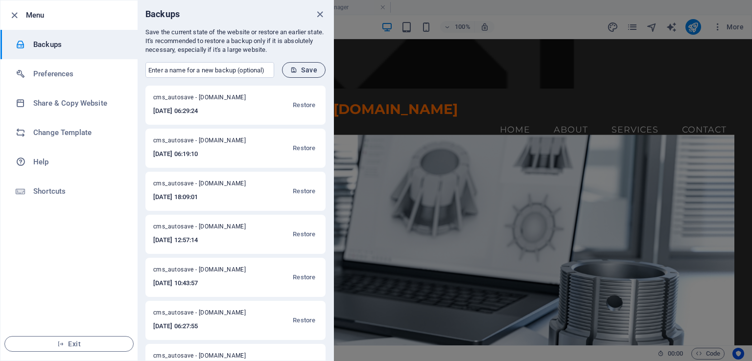
click at [310, 72] on span "Save" at bounding box center [303, 70] width 27 height 8
click at [310, 71] on span "Save" at bounding box center [303, 70] width 27 height 8
click at [309, 71] on span "Save" at bounding box center [303, 70] width 27 height 8
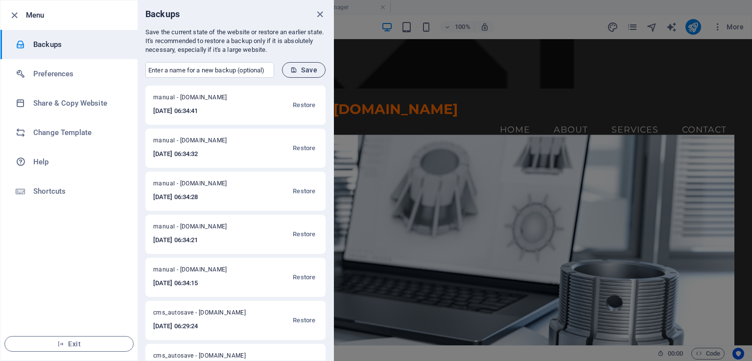
click at [309, 71] on span "Save" at bounding box center [303, 70] width 27 height 8
click at [319, 14] on icon "close" at bounding box center [319, 14] width 11 height 11
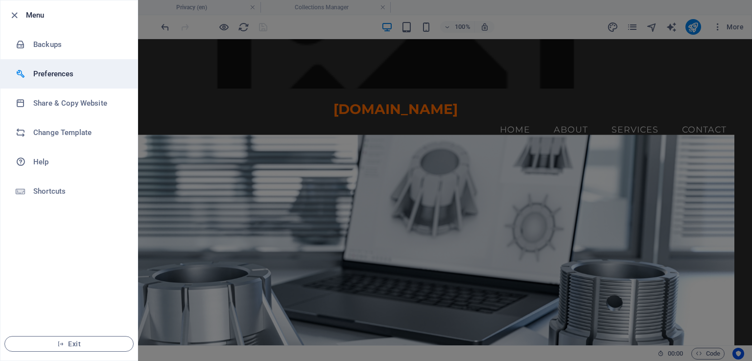
click at [76, 69] on h6 "Preferences" at bounding box center [78, 74] width 91 height 12
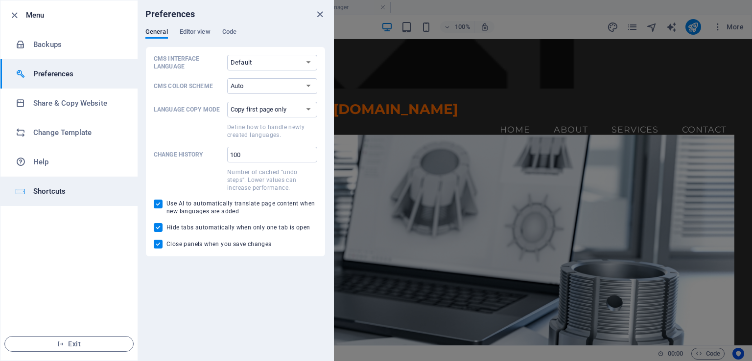
click at [68, 191] on h6 "Shortcuts" at bounding box center [78, 192] width 91 height 12
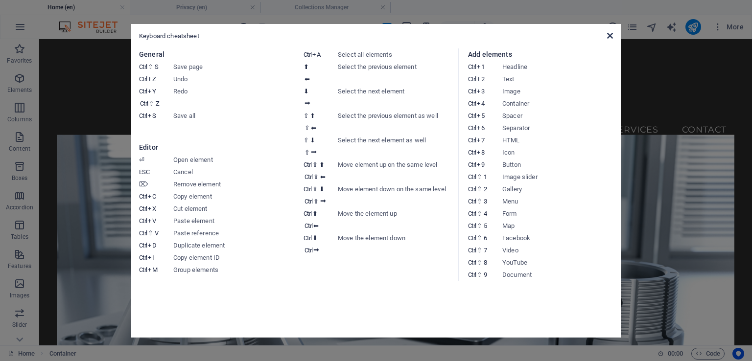
click at [610, 34] on icon at bounding box center [610, 36] width 6 height 8
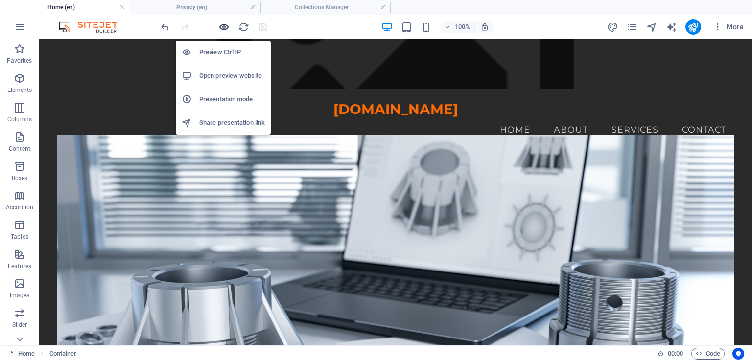
click at [225, 27] on icon "button" at bounding box center [223, 27] width 11 height 11
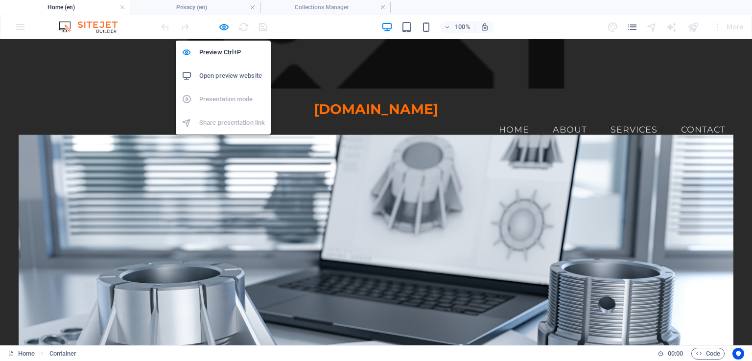
click at [221, 77] on h6 "Open preview website" at bounding box center [232, 76] width 66 height 12
click at [227, 77] on h6 "Open preview website" at bounding box center [232, 76] width 66 height 12
click at [220, 28] on icon "button" at bounding box center [223, 27] width 11 height 11
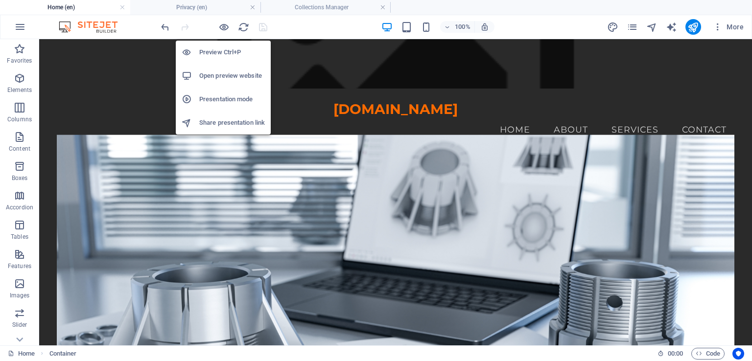
click at [219, 102] on h6 "Presentation mode" at bounding box center [232, 100] width 66 height 12
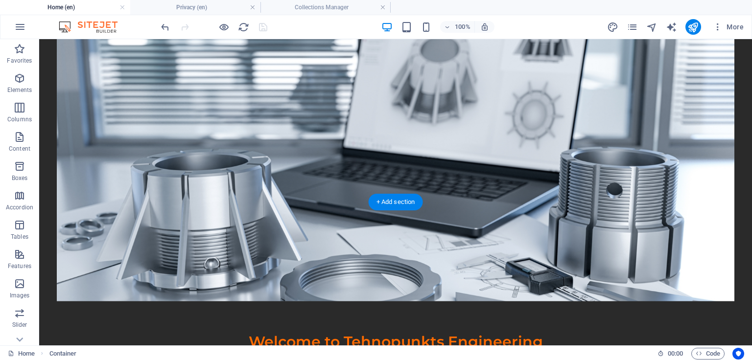
scroll to position [147, 0]
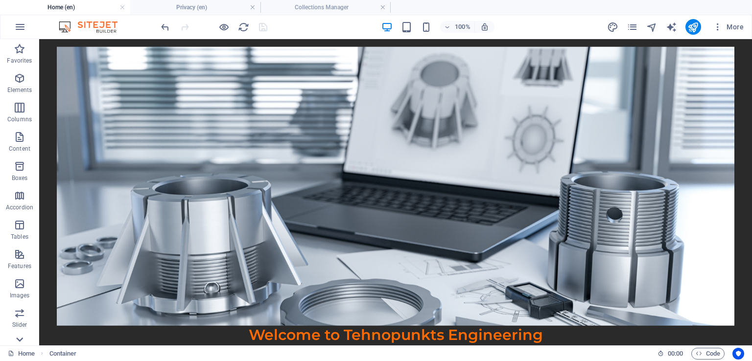
click at [19, 340] on icon at bounding box center [19, 340] width 7 height 4
click at [25, 307] on p "Marketing" at bounding box center [19, 309] width 27 height 8
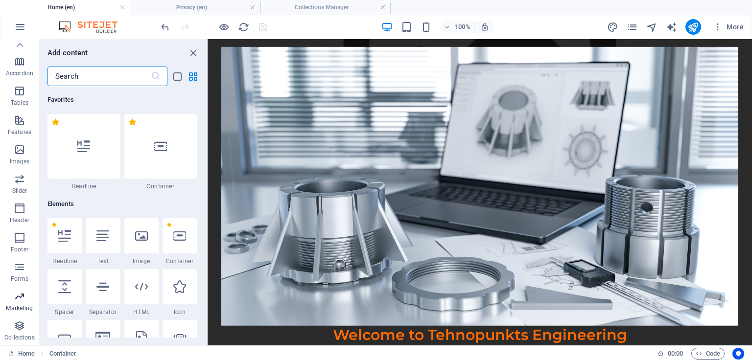
scroll to position [7976, 0]
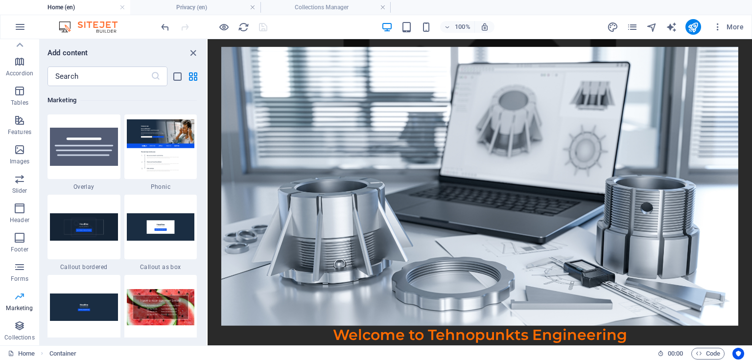
click at [25, 306] on p "Marketing" at bounding box center [19, 309] width 27 height 8
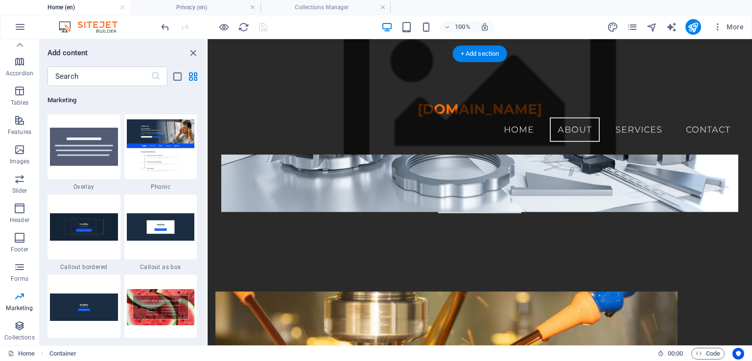
scroll to position [246, 0]
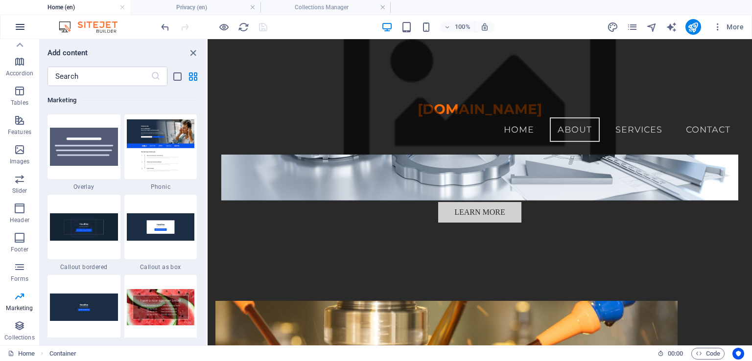
click at [18, 26] on icon "button" at bounding box center [20, 27] width 12 height 12
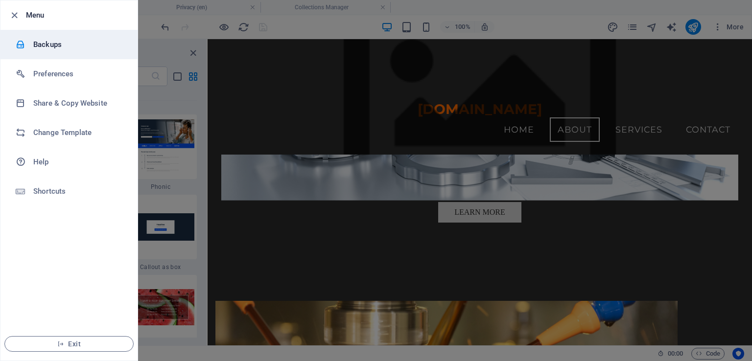
click at [45, 47] on h6 "Backups" at bounding box center [78, 45] width 91 height 12
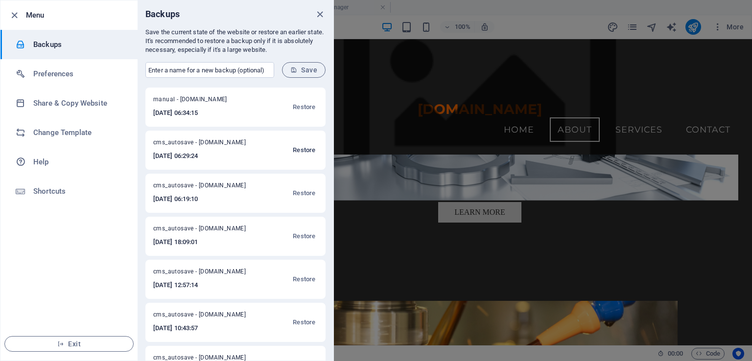
scroll to position [294, 0]
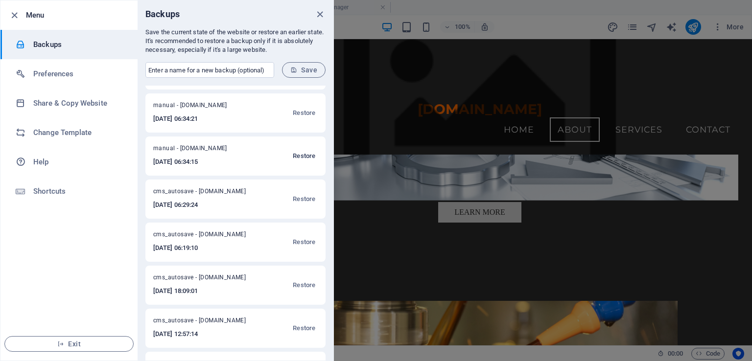
click at [308, 157] on span "Restore" at bounding box center [304, 156] width 23 height 12
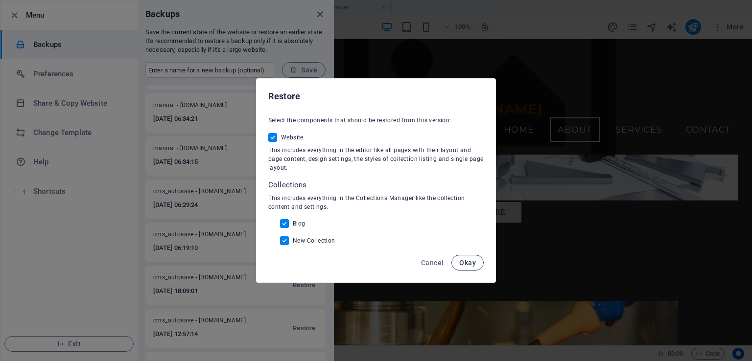
click at [463, 263] on span "Okay" at bounding box center [467, 263] width 17 height 8
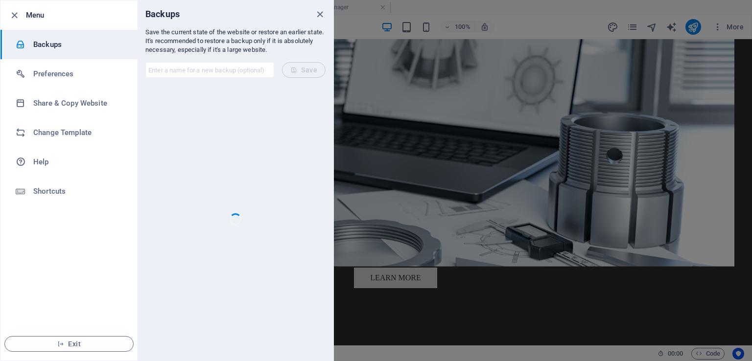
scroll to position [0, 0]
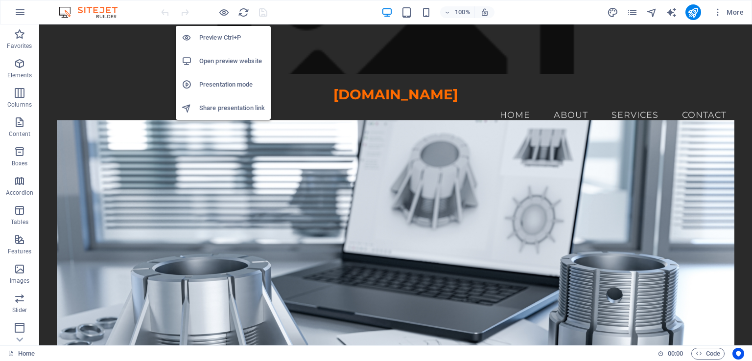
click at [223, 81] on h6 "Presentation mode" at bounding box center [232, 85] width 66 height 12
click at [217, 58] on h6 "Open preview website" at bounding box center [232, 61] width 66 height 12
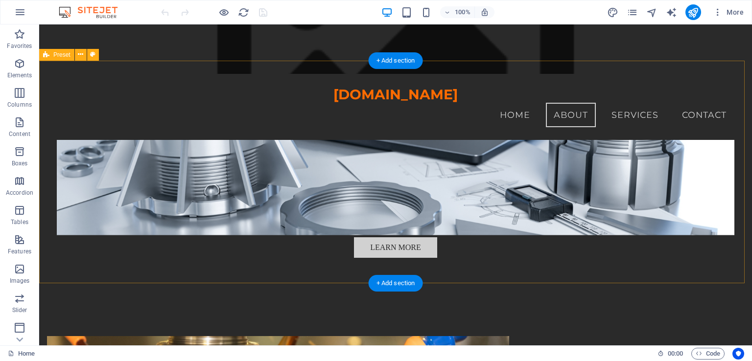
scroll to position [195, 0]
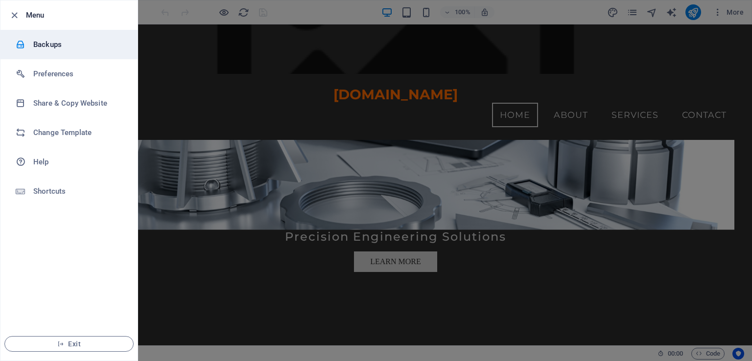
click at [43, 48] on h6 "Backups" at bounding box center [78, 45] width 91 height 12
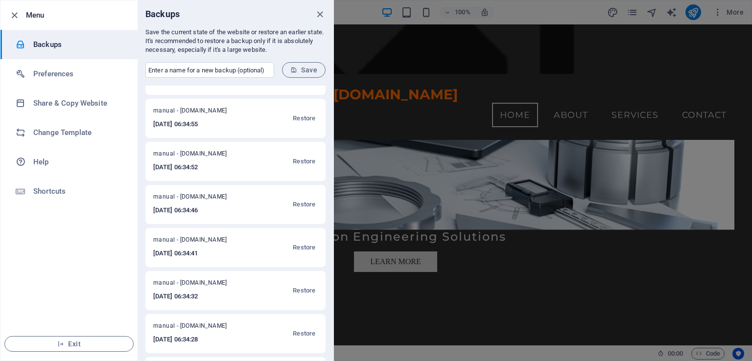
scroll to position [0, 0]
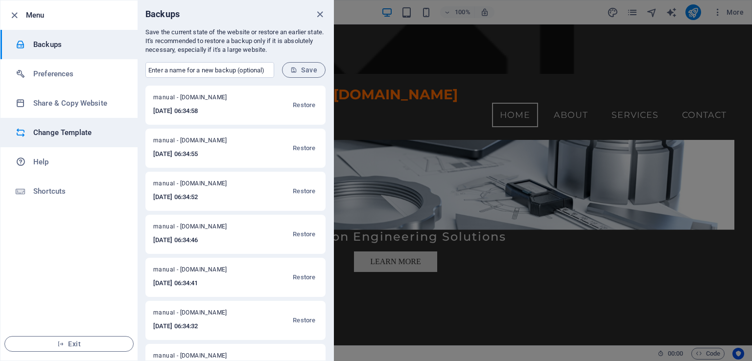
click at [71, 134] on h6 "Change Template" at bounding box center [78, 133] width 91 height 12
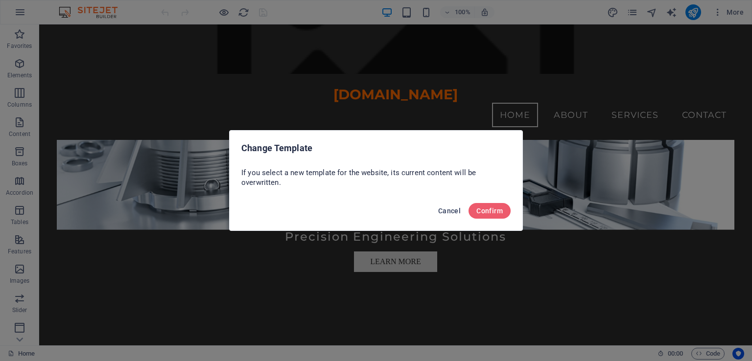
drag, startPoint x: 450, startPoint y: 213, endPoint x: 411, endPoint y: 189, distance: 46.5
click at [450, 213] on span "Cancel" at bounding box center [449, 211] width 23 height 8
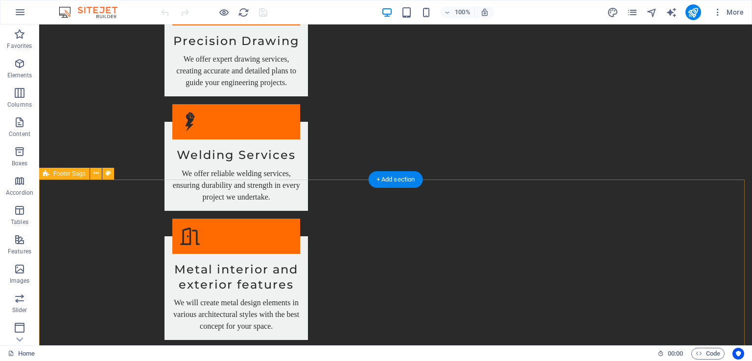
scroll to position [1077, 0]
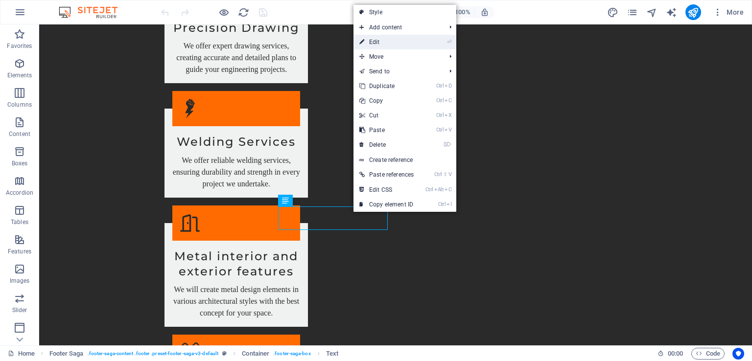
drag, startPoint x: 366, startPoint y: 43, endPoint x: 147, endPoint y: 83, distance: 222.1
click at [366, 43] on link "⏎ Edit" at bounding box center [387, 42] width 66 height 15
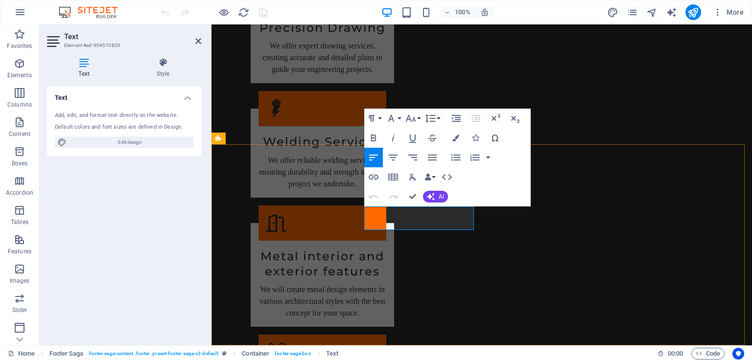
drag, startPoint x: 438, startPoint y: 227, endPoint x: 449, endPoint y: 223, distance: 11.3
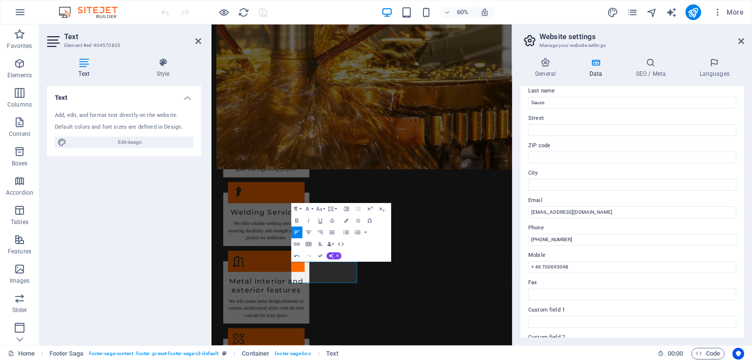
scroll to position [98, 0]
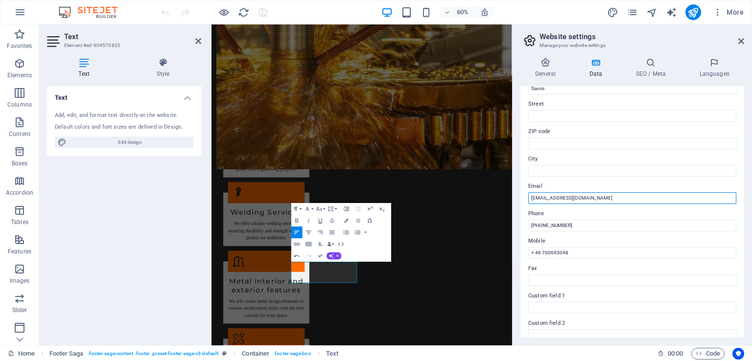
click at [593, 199] on input "info@tehnopunkts.com" at bounding box center [632, 198] width 208 height 12
type input "i"
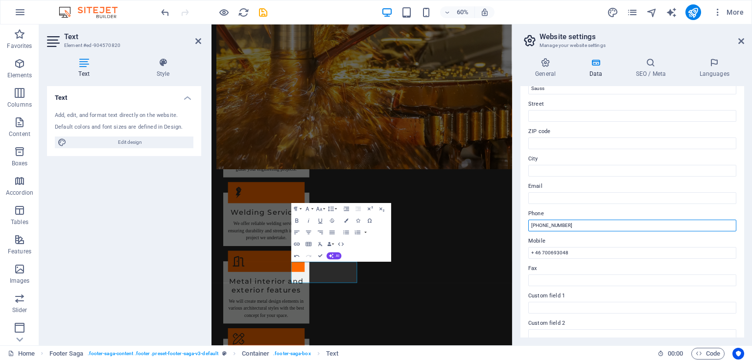
click at [581, 228] on input "[PHONE_NUMBER]" at bounding box center [632, 226] width 208 height 12
type input "+371 27806065"
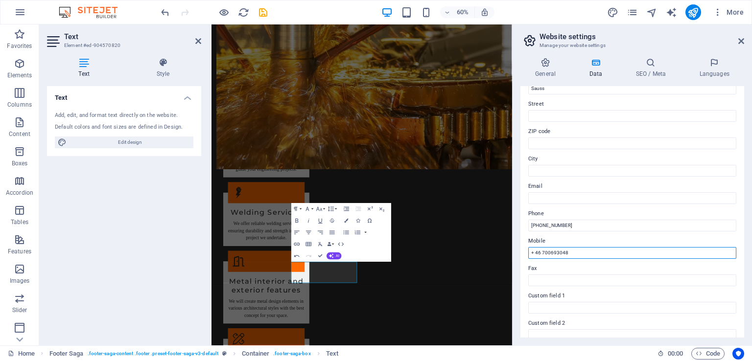
click at [571, 255] on input "+ 46 700693048" at bounding box center [632, 253] width 208 height 12
type input "+"
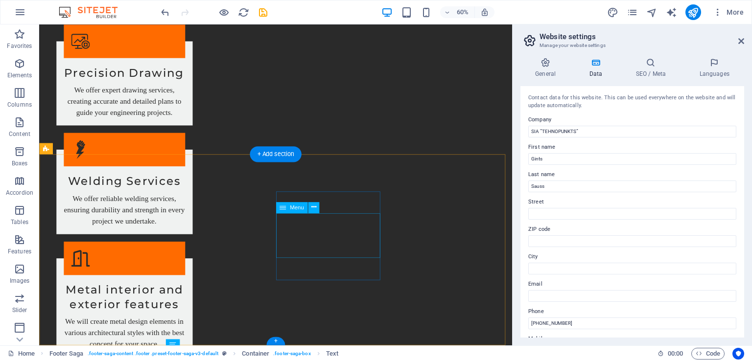
scroll to position [1075, 0]
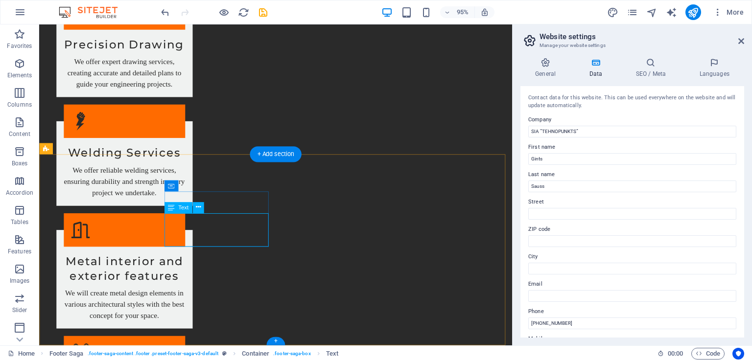
click at [196, 206] on icon at bounding box center [198, 208] width 5 height 10
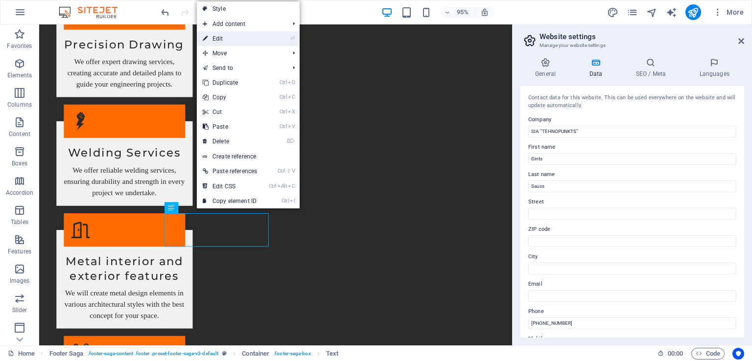
click at [231, 37] on link "⏎ Edit" at bounding box center [230, 38] width 66 height 15
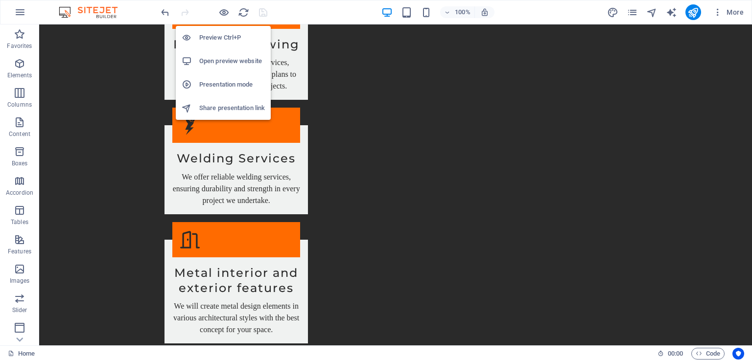
click at [235, 56] on h6 "Open preview website" at bounding box center [232, 61] width 66 height 12
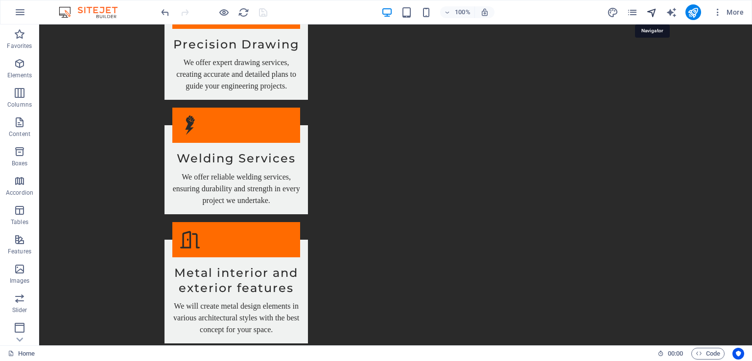
click at [654, 14] on icon "navigator" at bounding box center [651, 12] width 11 height 11
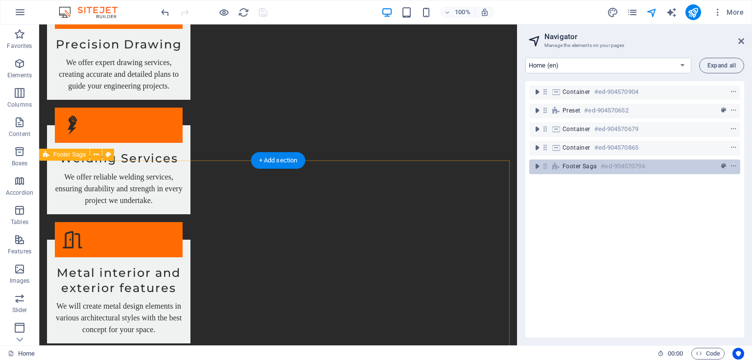
click at [586, 163] on span "Footer Saga" at bounding box center [580, 167] width 34 height 8
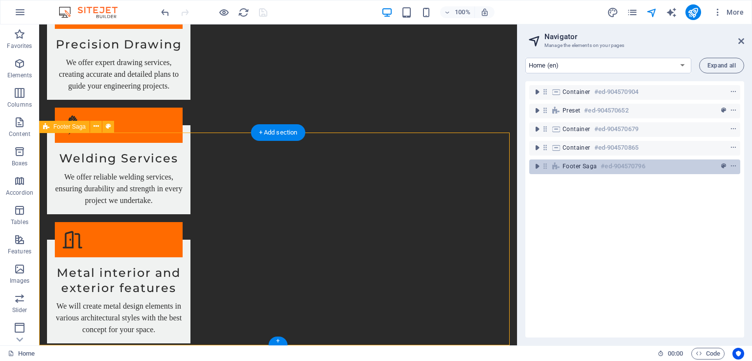
scroll to position [1089, 0]
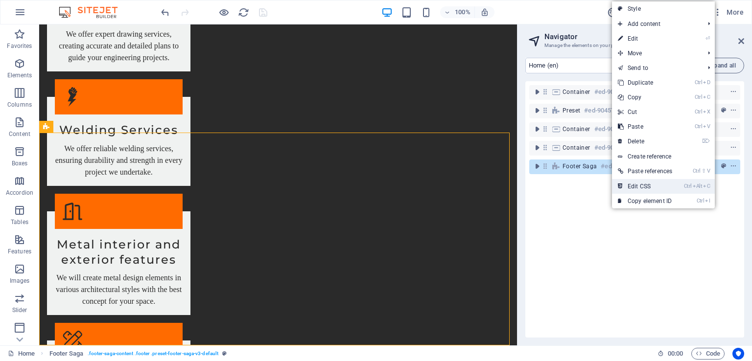
click at [641, 187] on link "Ctrl Alt C Edit CSS" at bounding box center [645, 186] width 66 height 15
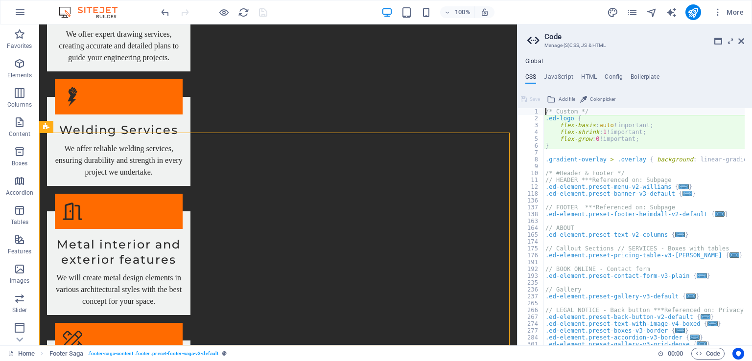
type textarea "@include footer-saga-v3($columns: (4, 2, 1));"
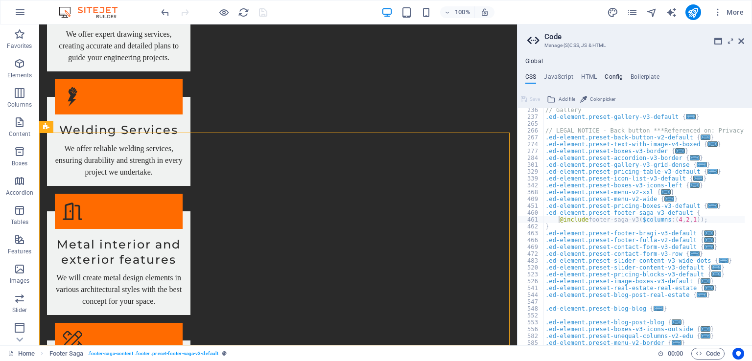
click at [615, 76] on h4 "Config" at bounding box center [614, 78] width 18 height 11
type textarea "$color-background: #2A2A2A;"
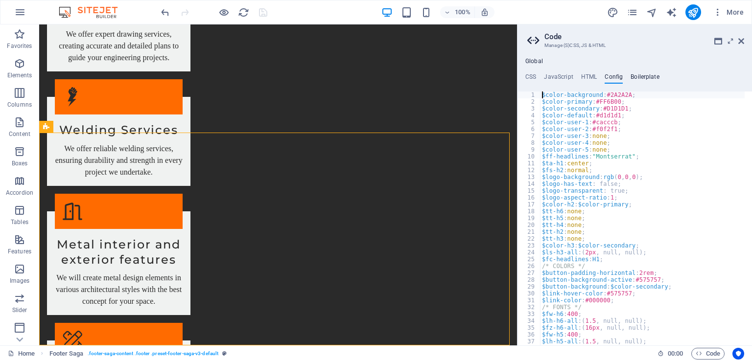
click at [637, 77] on h4 "Boilerplate" at bounding box center [645, 78] width 29 height 11
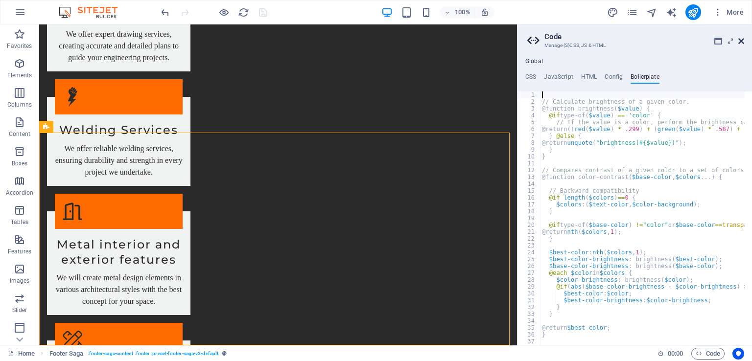
click at [741, 38] on icon at bounding box center [741, 41] width 6 height 8
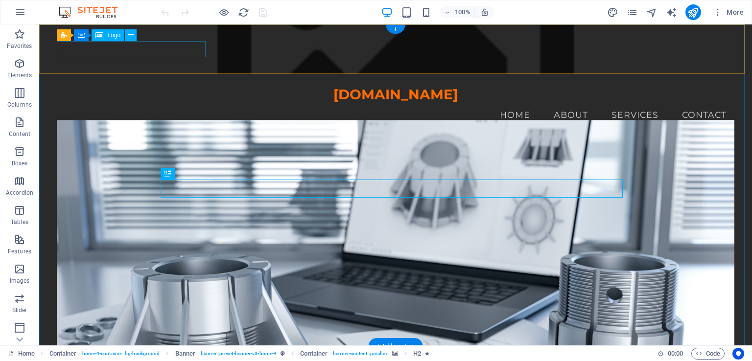
click at [139, 87] on div "[DOMAIN_NAME]" at bounding box center [395, 95] width 677 height 17
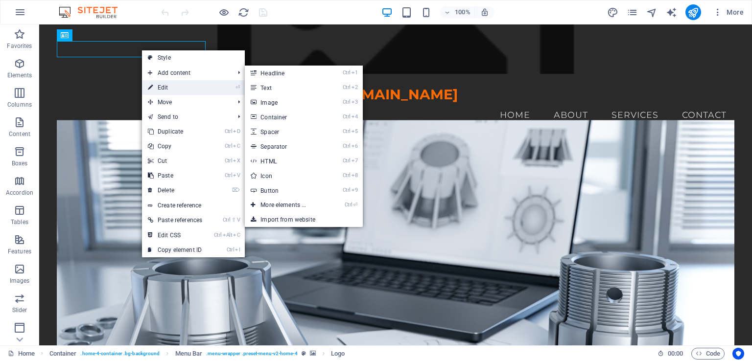
click at [170, 85] on link "⏎ Edit" at bounding box center [175, 87] width 66 height 15
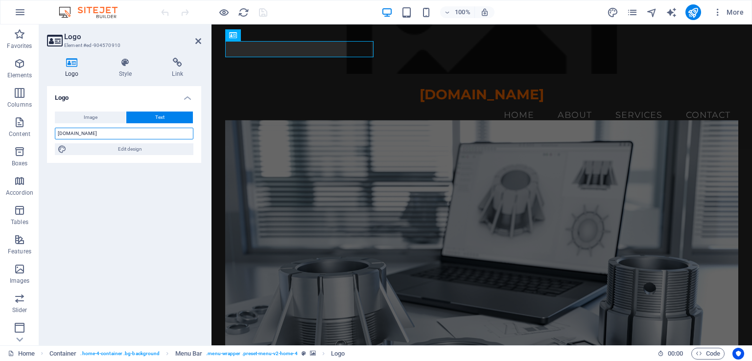
click at [115, 132] on input "[DOMAIN_NAME]" at bounding box center [124, 134] width 139 height 12
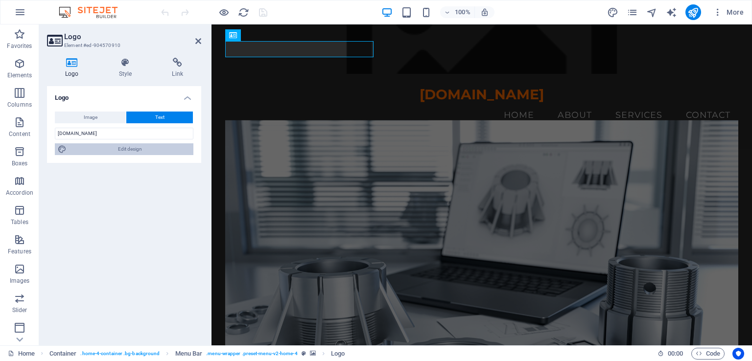
drag, startPoint x: 141, startPoint y: 147, endPoint x: 469, endPoint y: 212, distance: 334.8
click at [141, 147] on span "Edit design" at bounding box center [130, 149] width 121 height 12
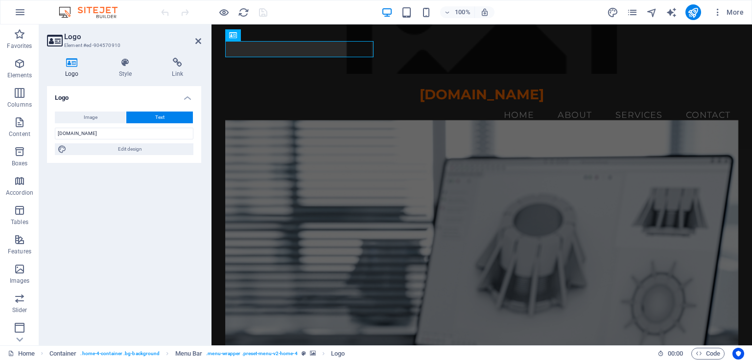
select select "rem"
select select "700"
select select "px"
select select "rem"
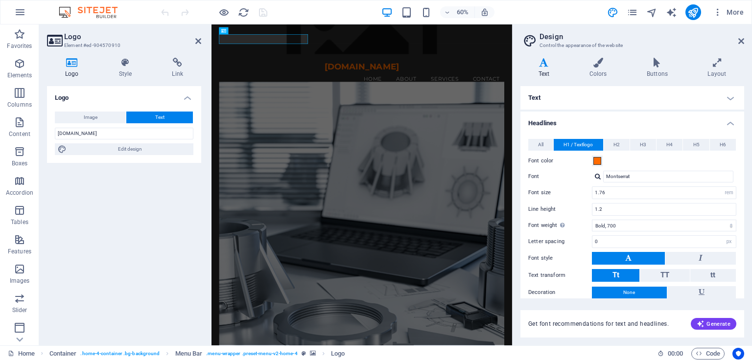
drag, startPoint x: 132, startPoint y: 102, endPoint x: 108, endPoint y: 101, distance: 23.5
click at [108, 101] on h4 "Logo" at bounding box center [124, 95] width 154 height 18
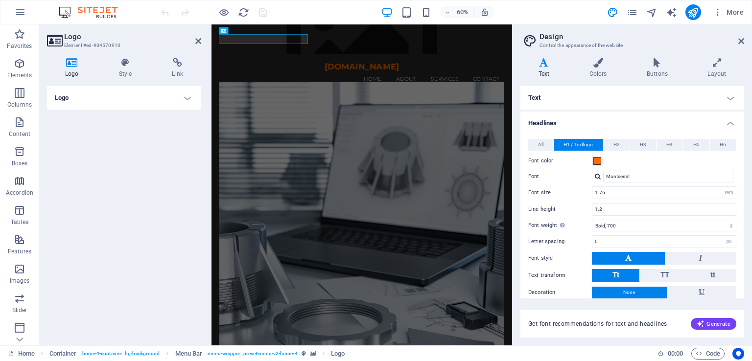
click at [186, 100] on h4 "Logo" at bounding box center [124, 98] width 154 height 24
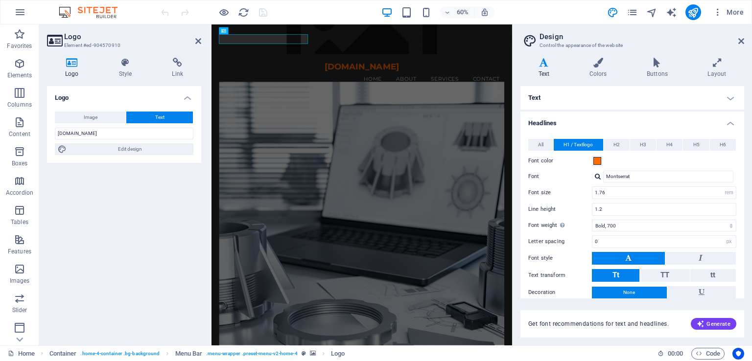
click at [300, 120] on figure at bounding box center [462, 363] width 476 height 487
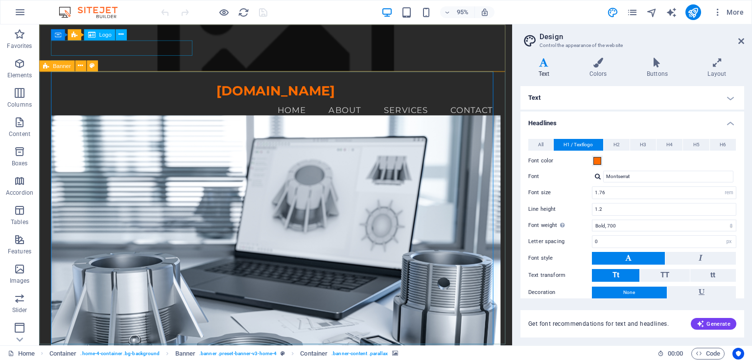
click at [93, 36] on icon at bounding box center [91, 34] width 7 height 11
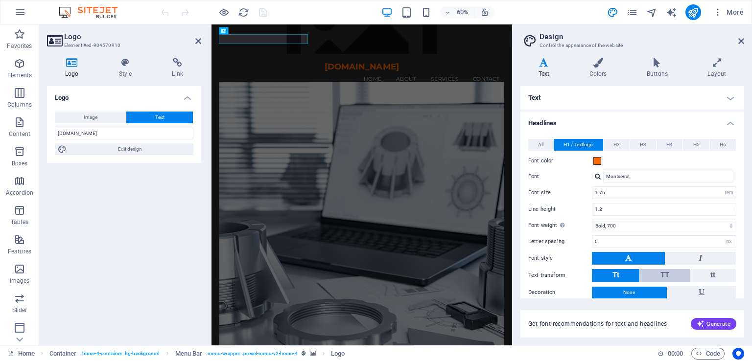
click at [672, 273] on button "TT" at bounding box center [664, 275] width 49 height 13
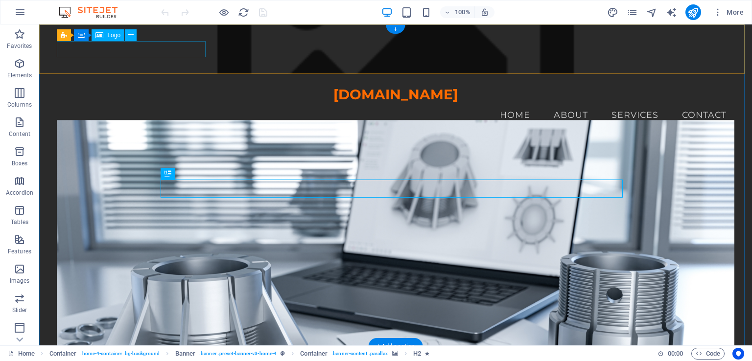
click at [153, 87] on div "[DOMAIN_NAME]" at bounding box center [395, 95] width 677 height 17
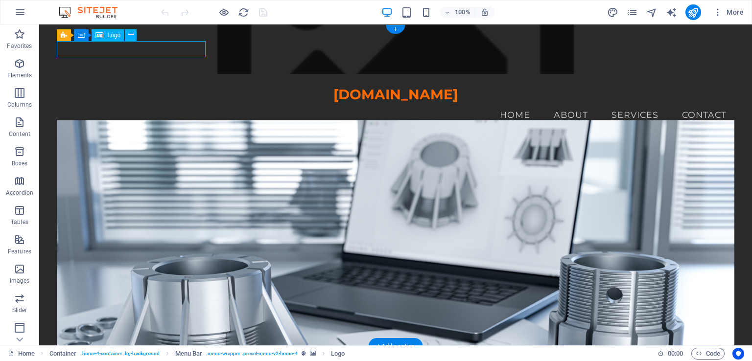
click at [153, 87] on div "[DOMAIN_NAME]" at bounding box center [395, 95] width 677 height 17
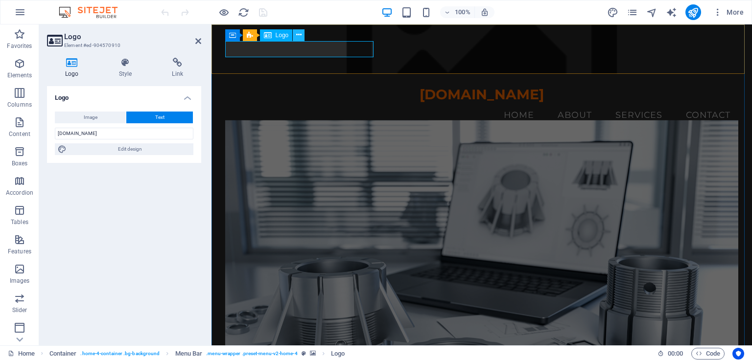
click at [300, 36] on icon at bounding box center [298, 35] width 5 height 10
click at [22, 12] on icon "button" at bounding box center [20, 12] width 12 height 12
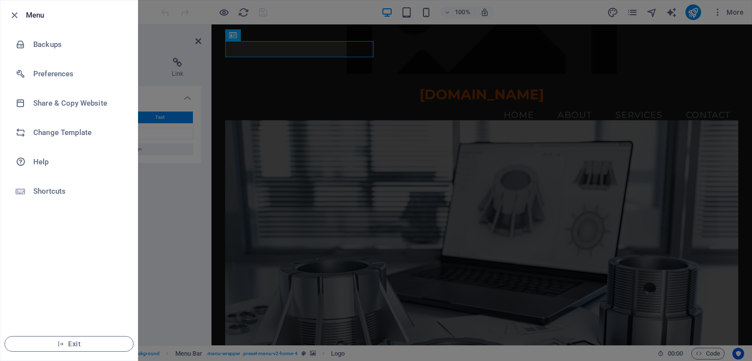
click at [22, 13] on div at bounding box center [17, 15] width 18 height 12
click at [16, 15] on icon "button" at bounding box center [14, 15] width 11 height 11
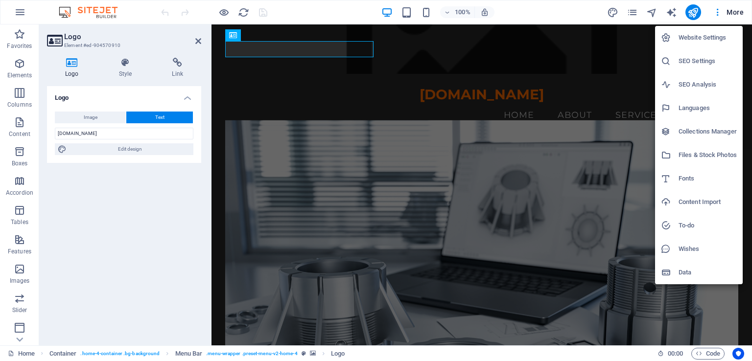
click at [713, 110] on h6 "Languages" at bounding box center [708, 108] width 58 height 12
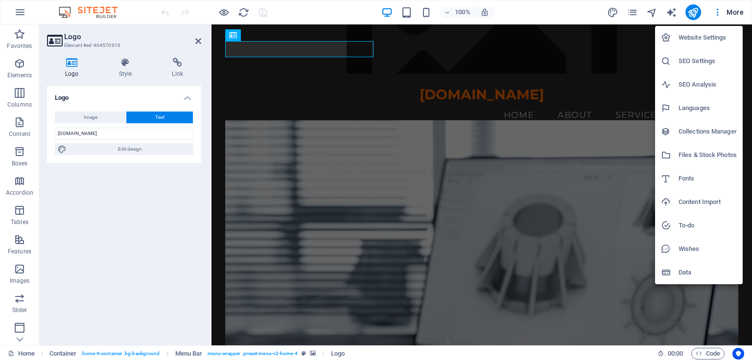
select select "41"
select select "154"
select select "95"
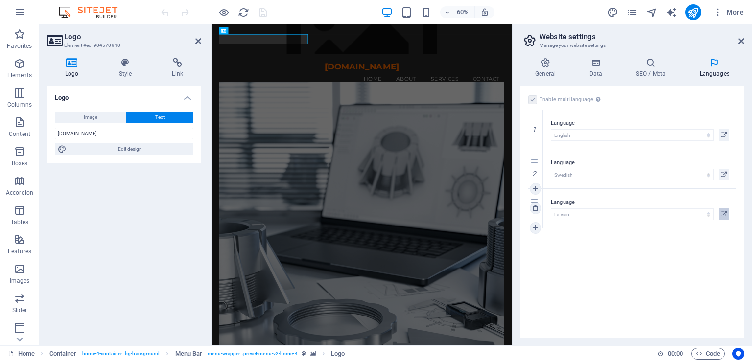
click at [721, 214] on icon at bounding box center [724, 215] width 6 height 12
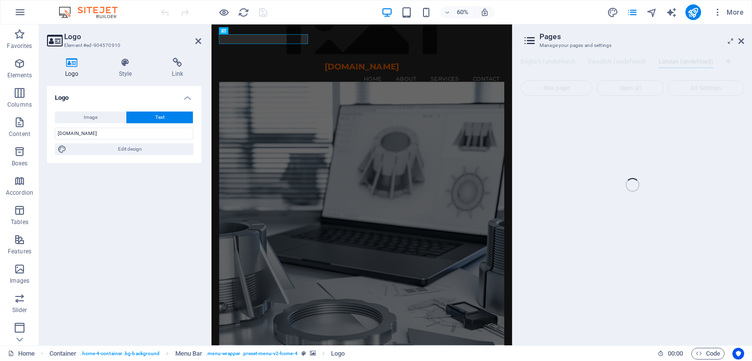
click at [742, 42] on div "Home (en) Favorites Elements Columns Content Boxes Accordion Tables Features Im…" at bounding box center [376, 184] width 752 height 321
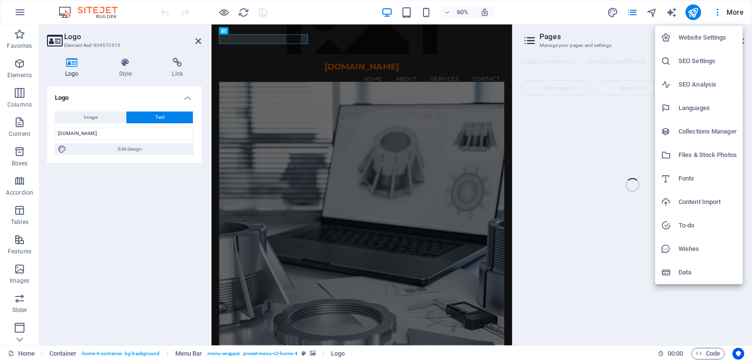
click at [732, 14] on div at bounding box center [376, 180] width 752 height 361
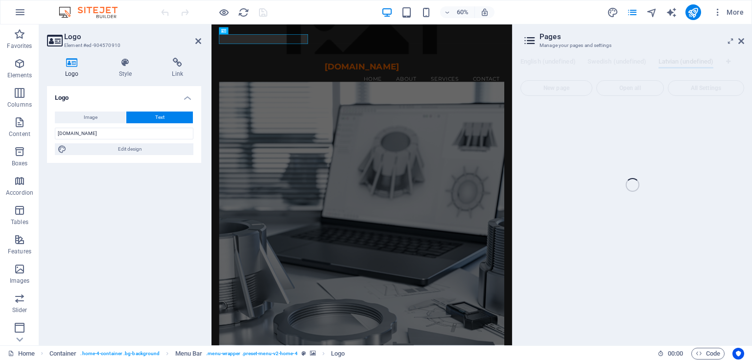
click at [533, 41] on div "Home (en) Favorites Elements Columns Content Boxes Accordion Tables Features Im…" at bounding box center [376, 184] width 752 height 321
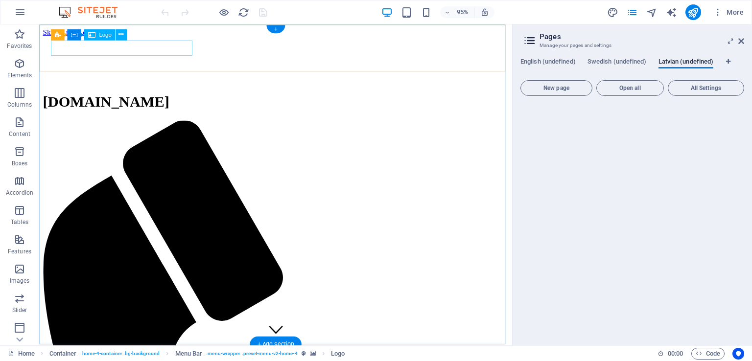
click at [128, 97] on div "[DOMAIN_NAME]" at bounding box center [288, 106] width 490 height 18
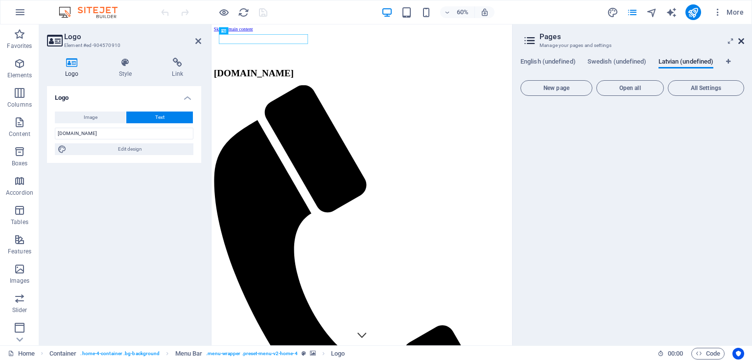
click at [743, 41] on icon at bounding box center [741, 41] width 6 height 8
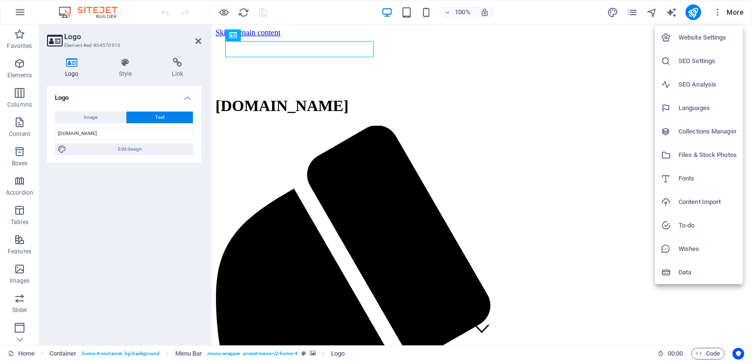
click at [701, 105] on h6 "Languages" at bounding box center [708, 108] width 58 height 12
select select "41"
select select "154"
select select "95"
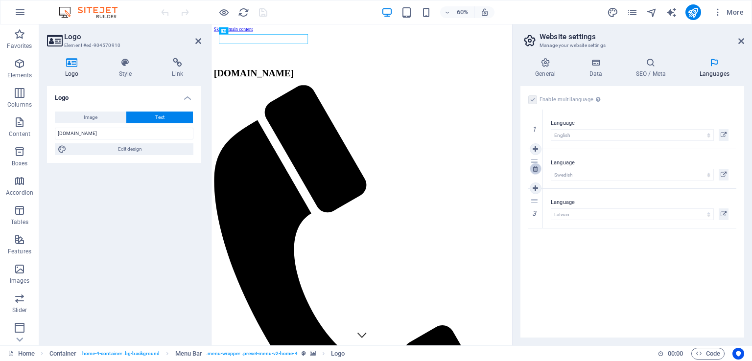
click at [537, 170] on icon at bounding box center [535, 169] width 5 height 7
select select "95"
click at [536, 170] on icon at bounding box center [535, 169] width 5 height 7
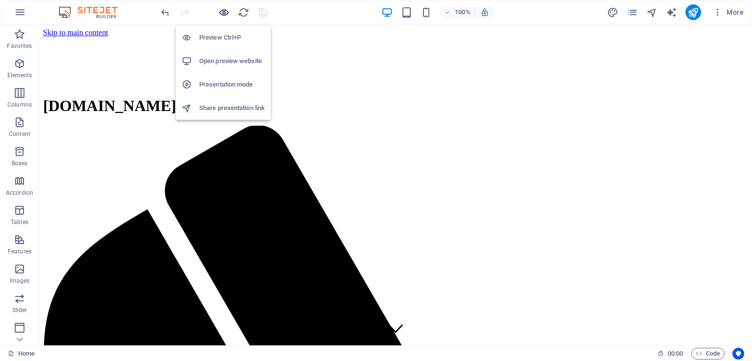
click at [226, 11] on icon "button" at bounding box center [223, 12] width 11 height 11
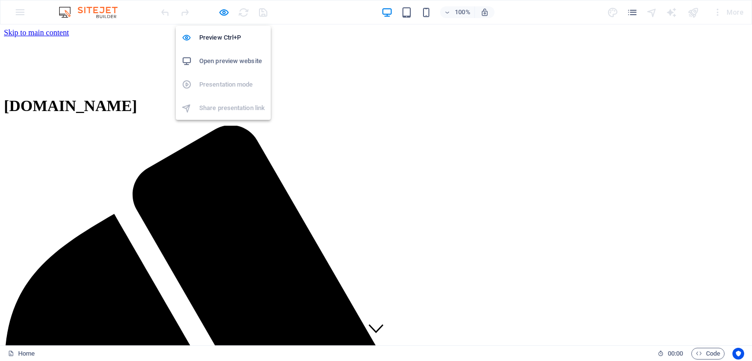
click at [239, 60] on h6 "Open preview website" at bounding box center [232, 61] width 66 height 12
click at [221, 12] on icon "button" at bounding box center [223, 12] width 11 height 11
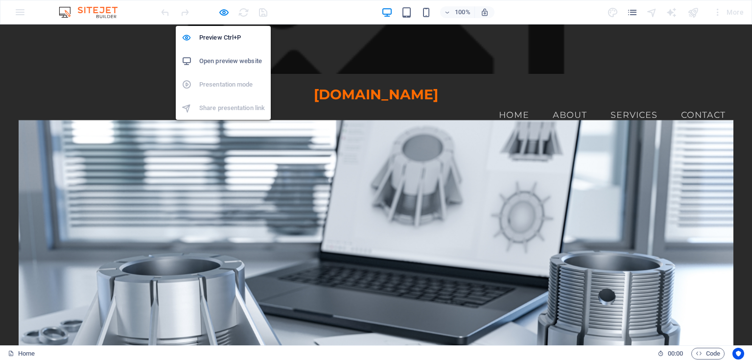
click at [222, 57] on h6 "Open preview website" at bounding box center [232, 61] width 66 height 12
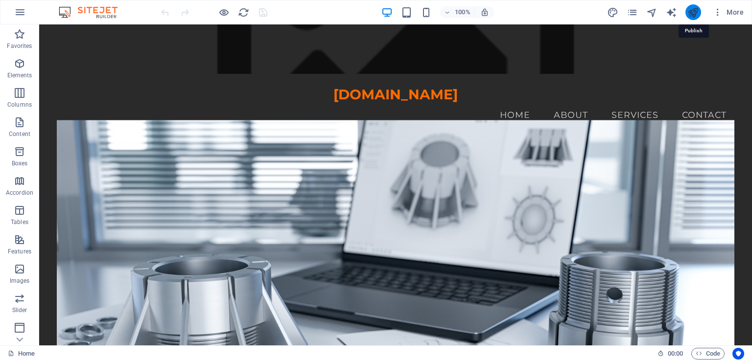
click at [691, 13] on icon "publish" at bounding box center [693, 12] width 11 height 11
